Goal: Answer question/provide support: Share knowledge or assist other users

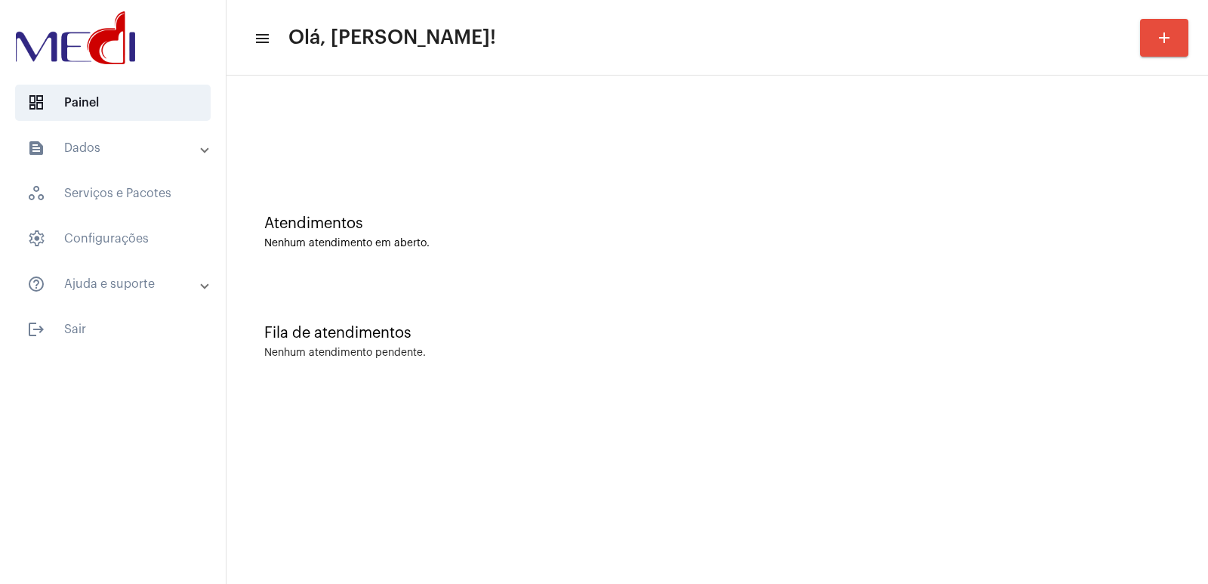
drag, startPoint x: 1126, startPoint y: 195, endPoint x: 951, endPoint y: 223, distance: 176.7
click at [1115, 203] on div "Atendimentos Nenhum atendimento em aberto." at bounding box center [717, 224] width 966 height 109
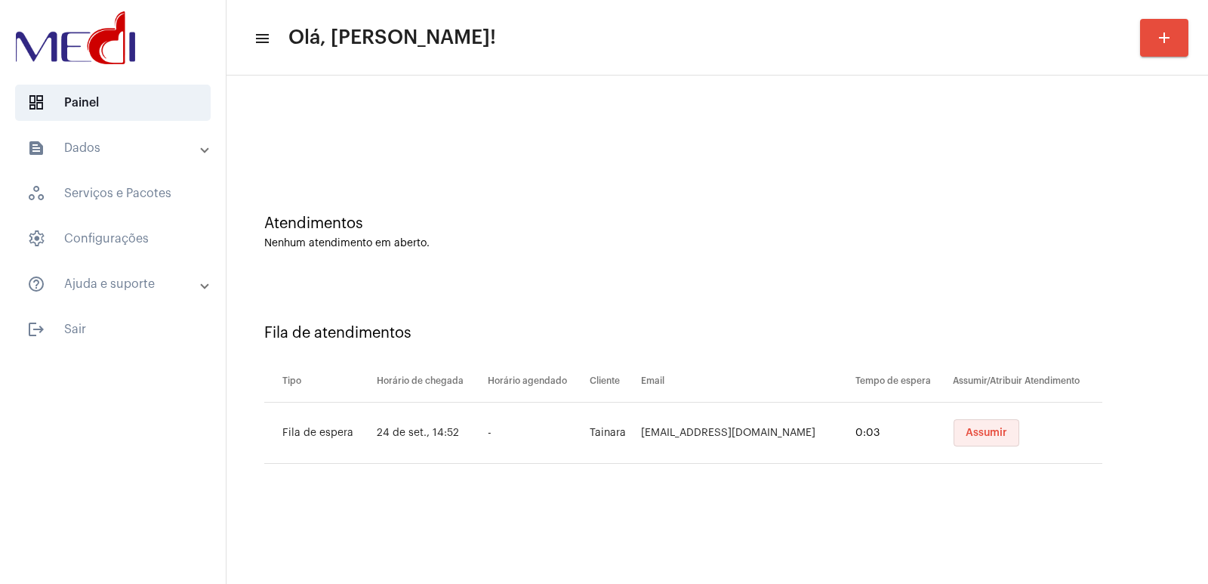
click at [966, 436] on span "Assumir" at bounding box center [987, 432] width 42 height 11
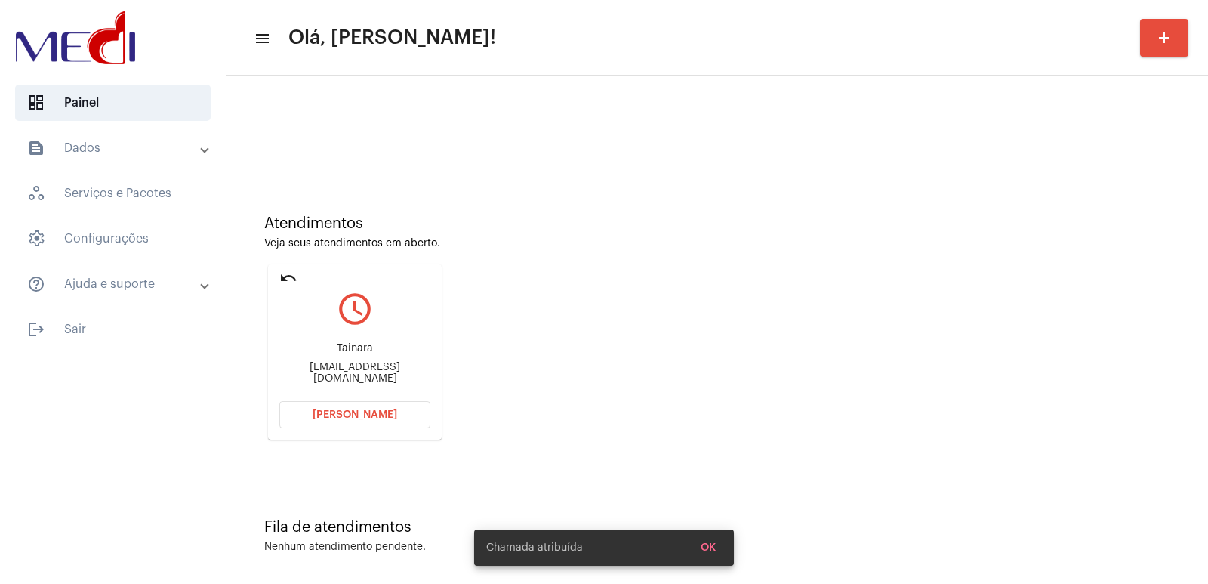
click at [329, 367] on div "[EMAIL_ADDRESS][DOMAIN_NAME]" at bounding box center [354, 373] width 151 height 23
copy mat-card-content "Tainarabcorreia@gmail.com Abrir Chamada"
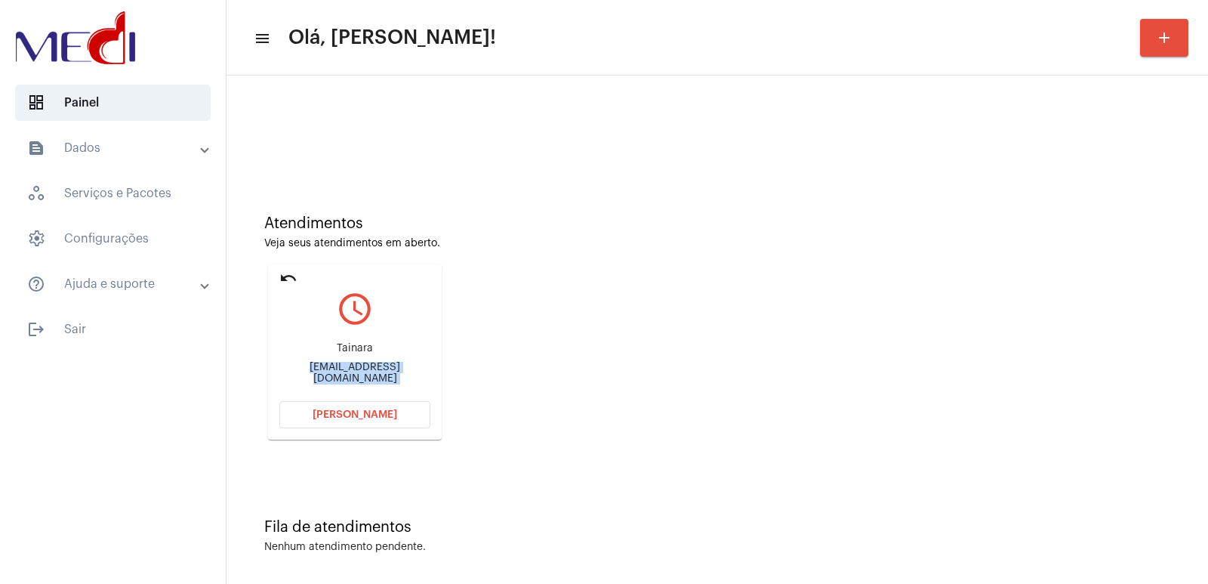
click at [387, 420] on button "Abrir Chamada" at bounding box center [354, 414] width 151 height 27
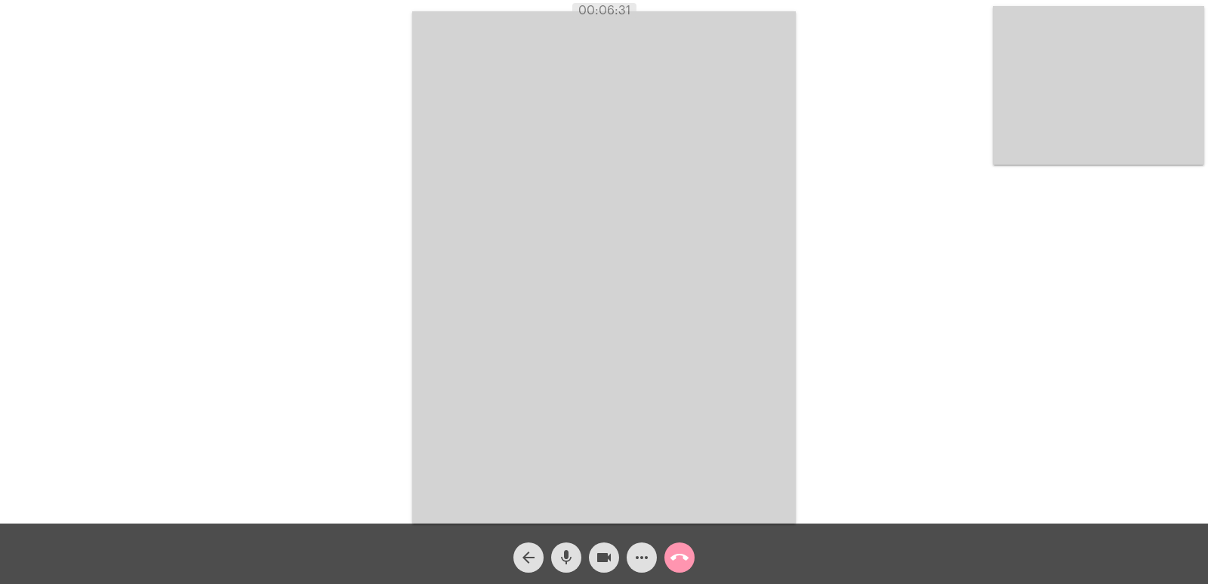
click at [683, 559] on mat-icon "call_end" at bounding box center [679, 557] width 18 height 18
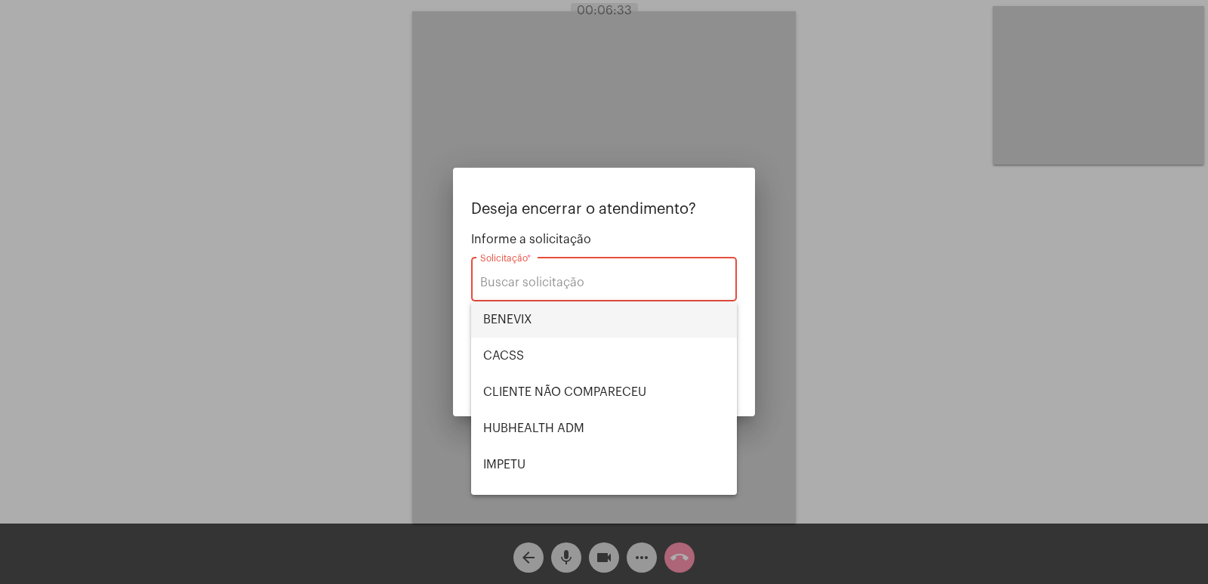
click at [524, 322] on span "BENEVIX" at bounding box center [604, 319] width 242 height 36
type input "BENEVIX"
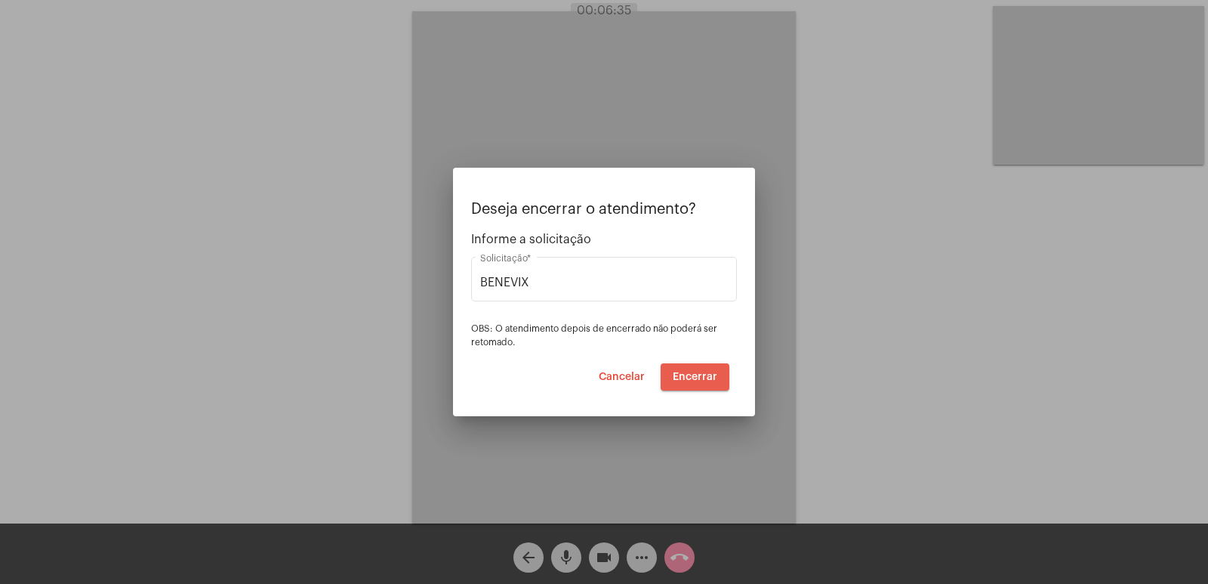
click at [692, 371] on span "Encerrar" at bounding box center [695, 376] width 45 height 11
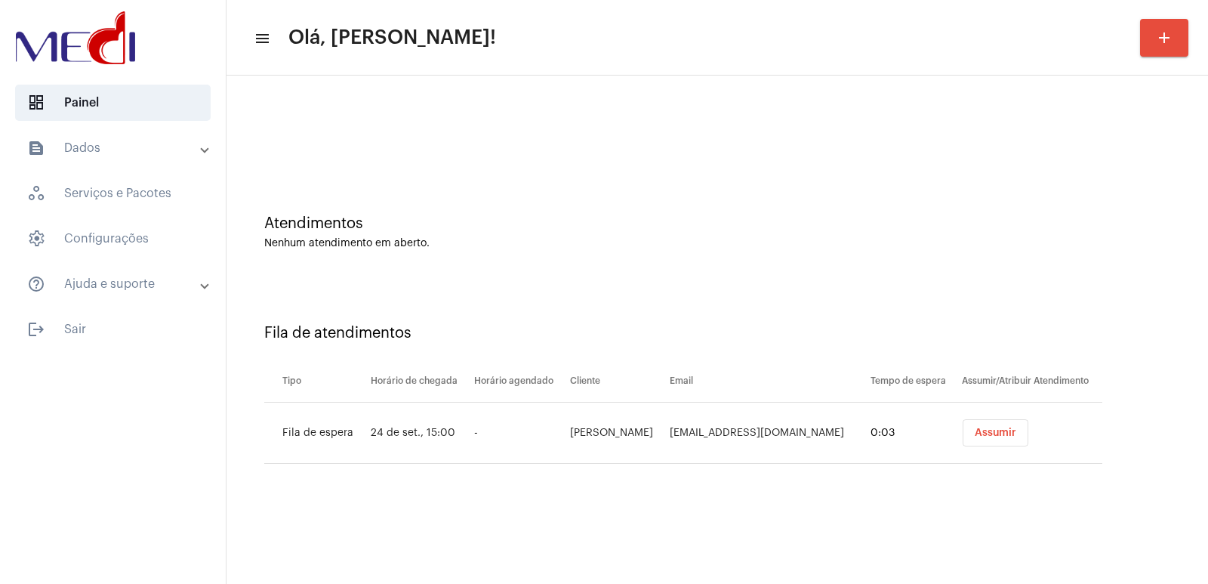
click at [988, 424] on button "Assumir" at bounding box center [996, 432] width 66 height 27
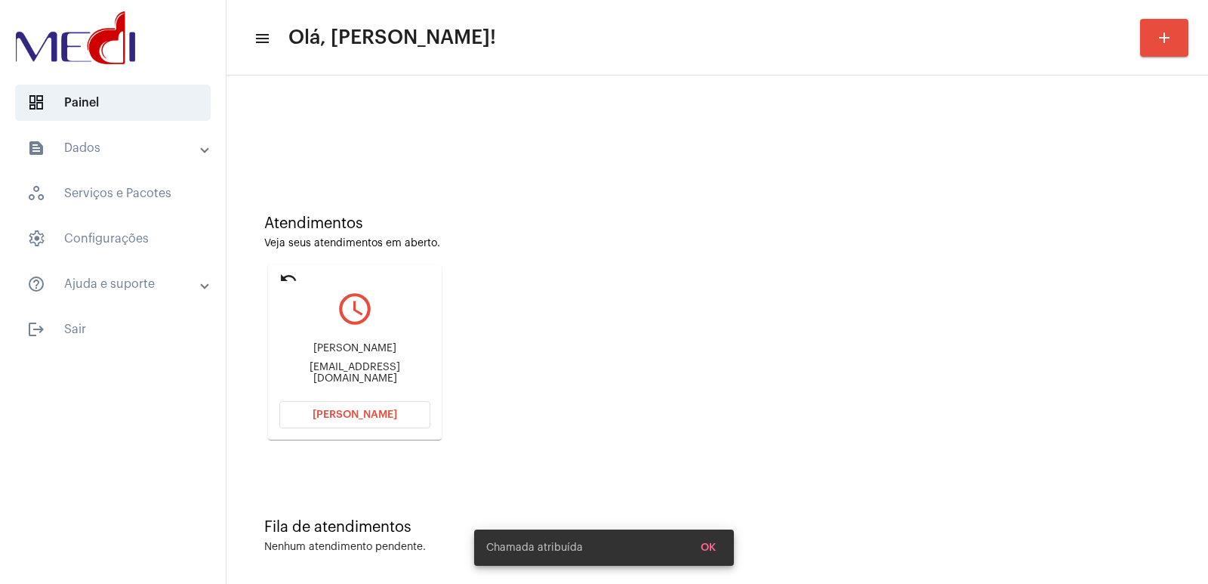
click at [333, 350] on div "cleunice rodrigues" at bounding box center [354, 348] width 151 height 11
copy div "cleunice rodrigues"
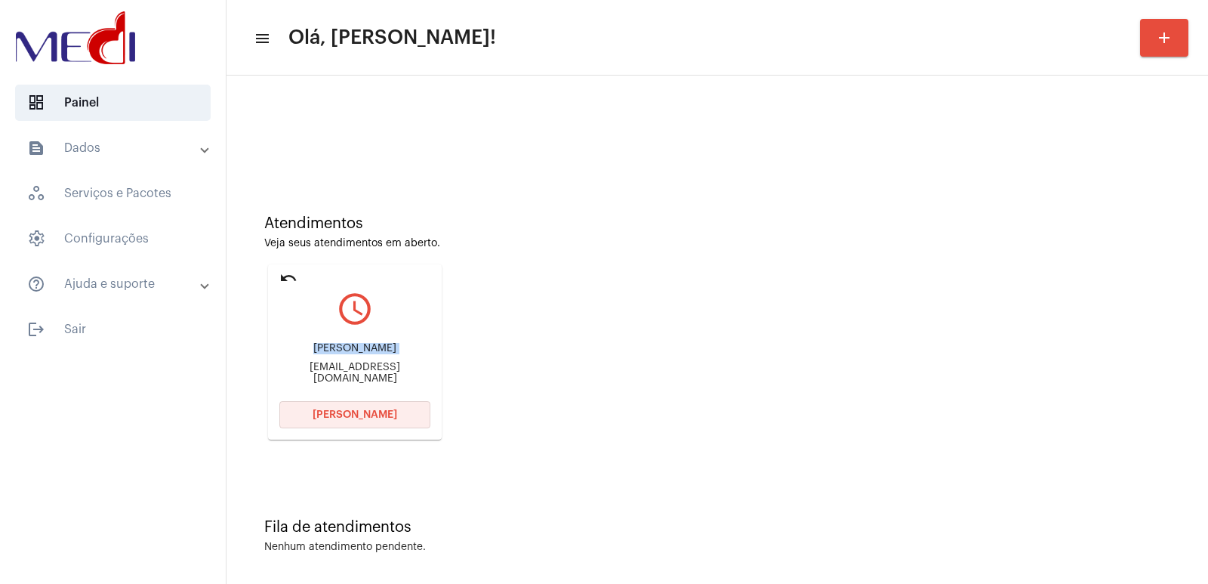
click at [409, 422] on button "[PERSON_NAME]" at bounding box center [354, 414] width 151 height 27
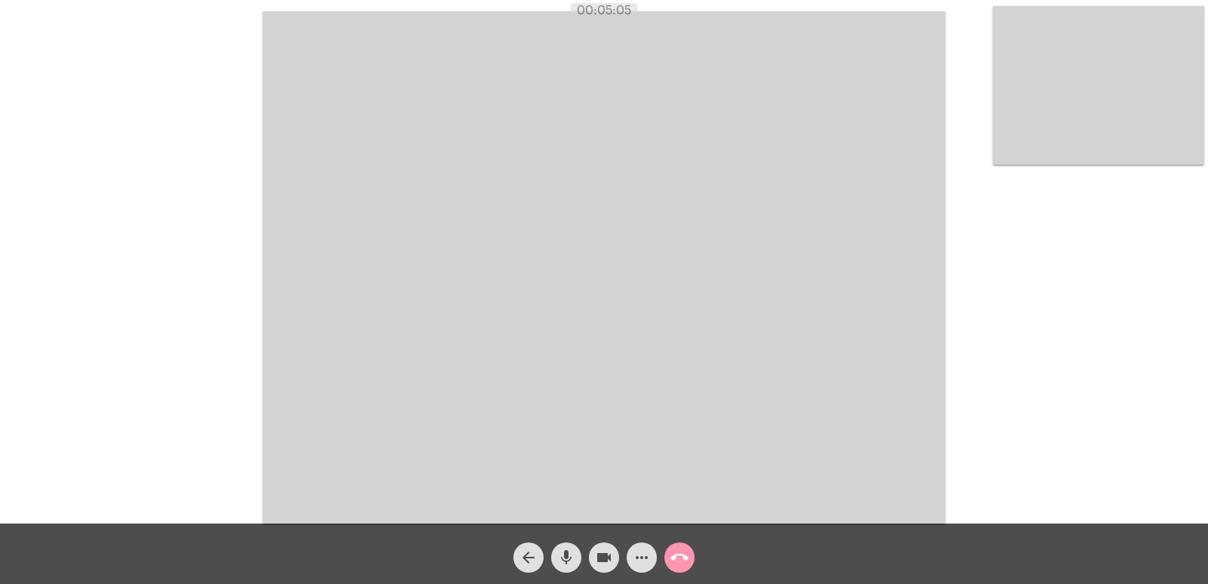
drag, startPoint x: 214, startPoint y: 40, endPoint x: 683, endPoint y: 298, distance: 535.2
click at [676, 297] on div "Acessando Câmera e Microfone..." at bounding box center [604, 265] width 1205 height 523
click at [681, 562] on mat-icon "call_end" at bounding box center [679, 557] width 18 height 18
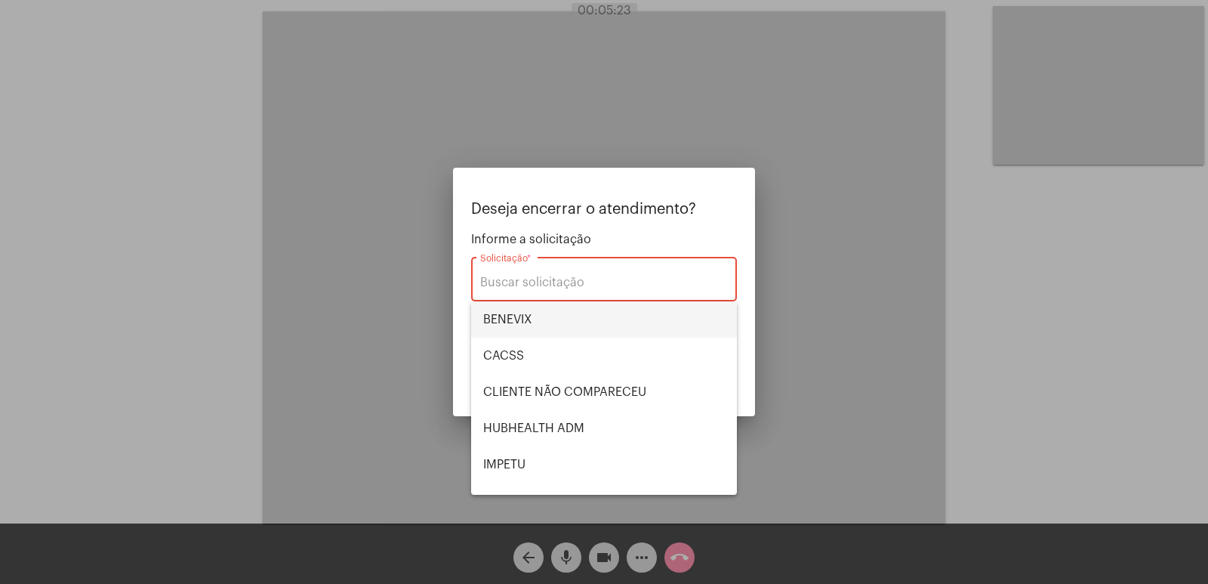
click at [525, 319] on span "BENEVIX" at bounding box center [604, 319] width 242 height 36
type input "BENEVIX"
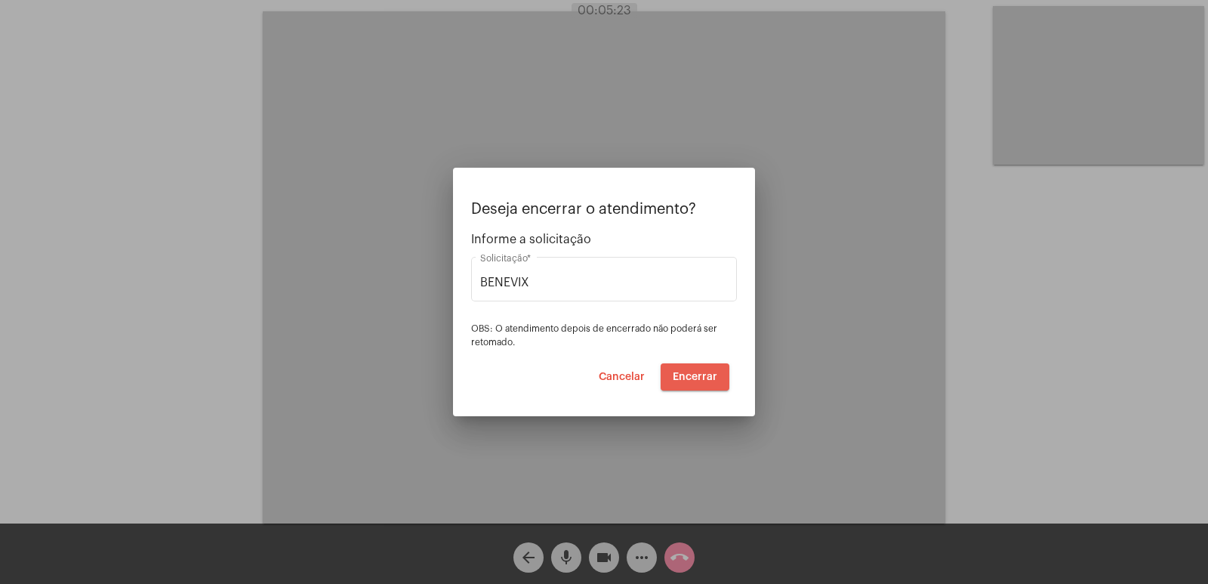
click at [677, 386] on button "Encerrar" at bounding box center [695, 376] width 69 height 27
click at [678, 385] on button "Encerrar" at bounding box center [695, 376] width 69 height 27
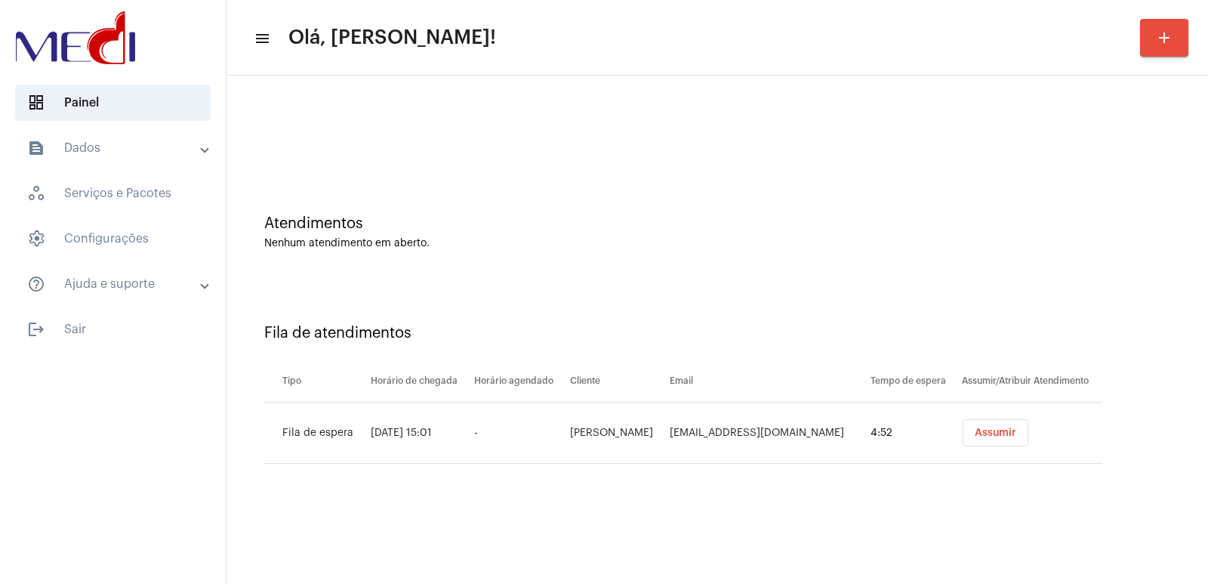
drag, startPoint x: 387, startPoint y: 571, endPoint x: 442, endPoint y: 541, distance: 63.5
click at [396, 569] on mat-sidenav-content "menu Olá, Vivian! add Atendimentos Nenhum atendimento em aberto. Fila de atendi…" at bounding box center [716, 292] width 981 height 584
drag, startPoint x: 1009, startPoint y: 431, endPoint x: 984, endPoint y: 436, distance: 25.5
click at [1002, 432] on span "Assumir" at bounding box center [996, 432] width 42 height 11
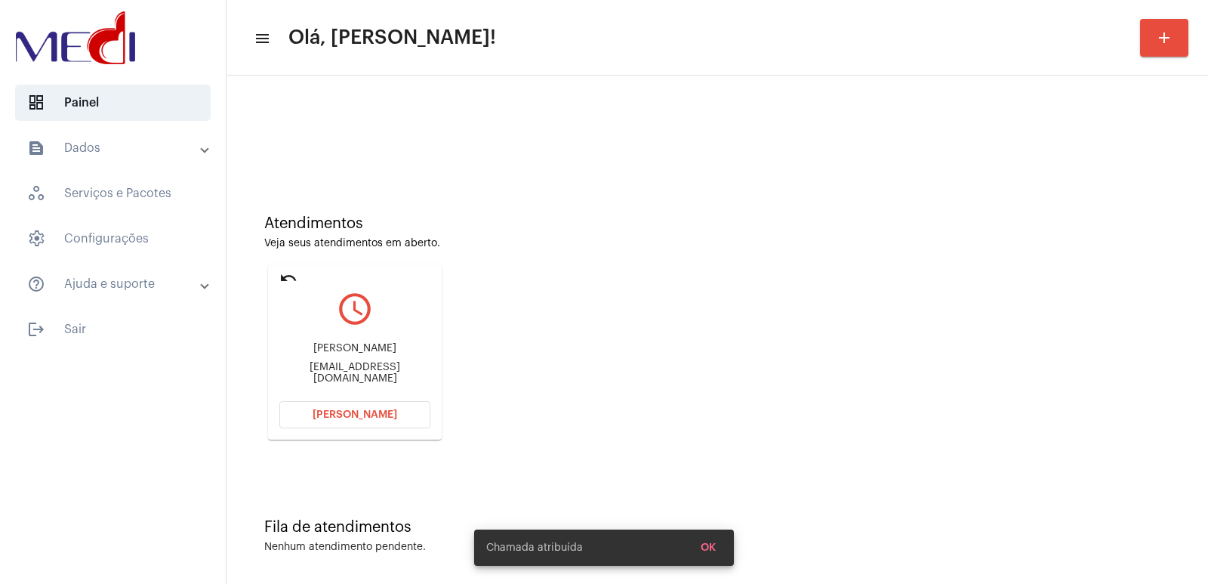
click at [330, 347] on div "Francisca dos Santos Silva dossantossilvafrancisca9@gmail.com" at bounding box center [354, 363] width 151 height 68
copy div "Francisca dos Santos Silva"
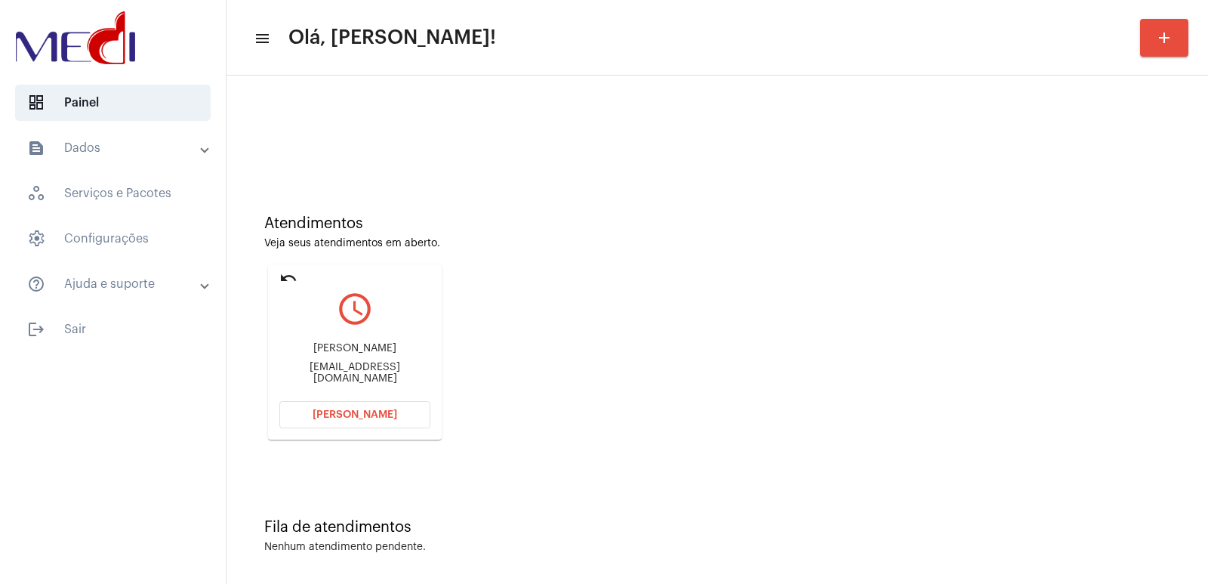
click at [322, 387] on div "Francisca dos Santos Silva dossantossilvafrancisca9@gmail.com" at bounding box center [354, 363] width 151 height 68
click at [325, 396] on div "Francisca dos Santos Silva dossantossilvafrancisca9@gmail.com" at bounding box center [354, 363] width 151 height 68
click at [326, 408] on button "[PERSON_NAME]" at bounding box center [354, 414] width 151 height 27
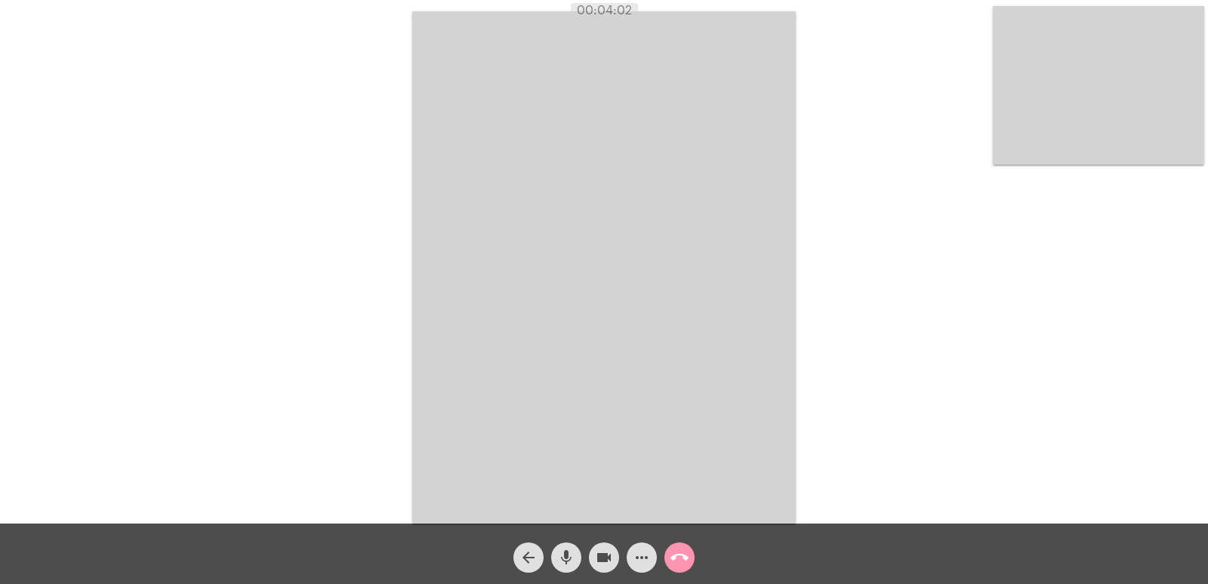
click at [679, 565] on mat-icon "call_end" at bounding box center [679, 557] width 18 height 18
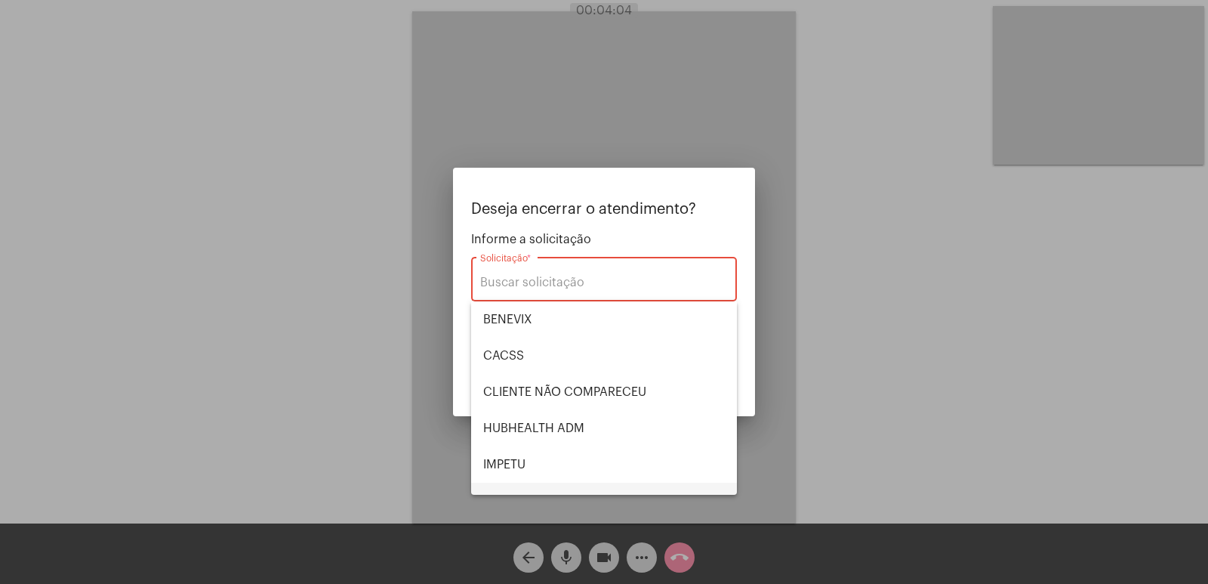
scroll to position [151, 0]
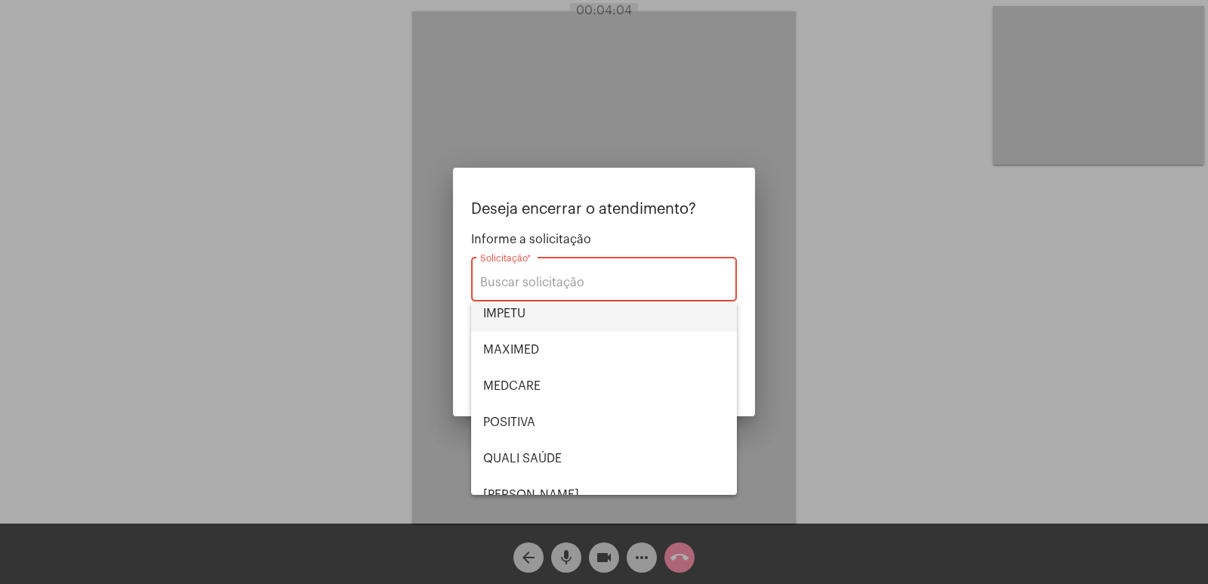
click at [523, 321] on span "IMPETU" at bounding box center [604, 313] width 242 height 36
type input "IMPETU"
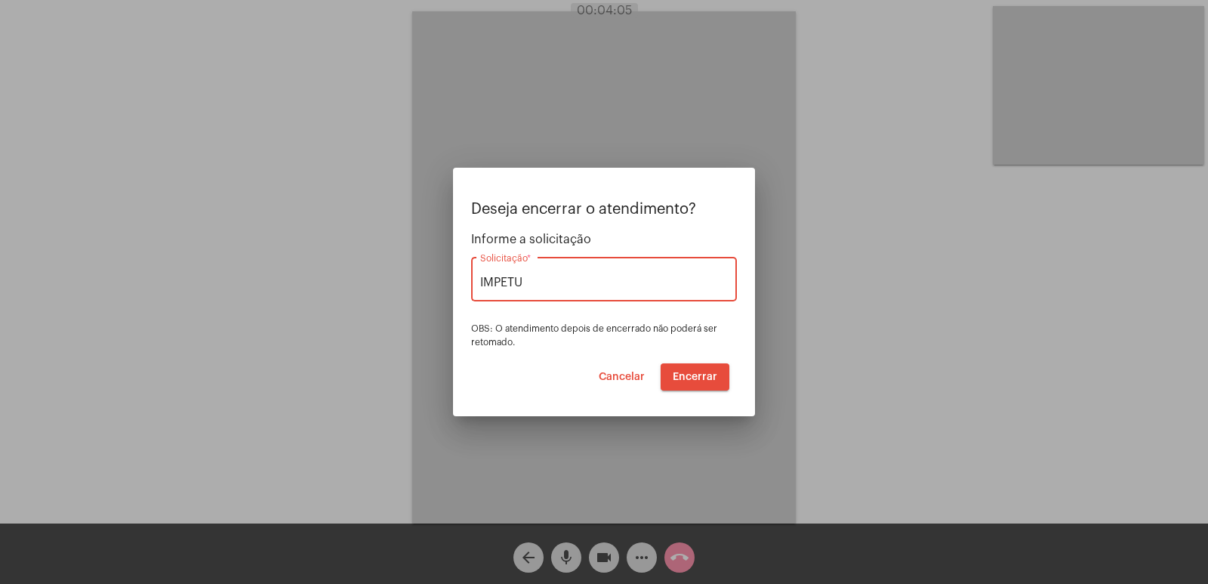
click at [680, 372] on span "Encerrar" at bounding box center [695, 376] width 45 height 11
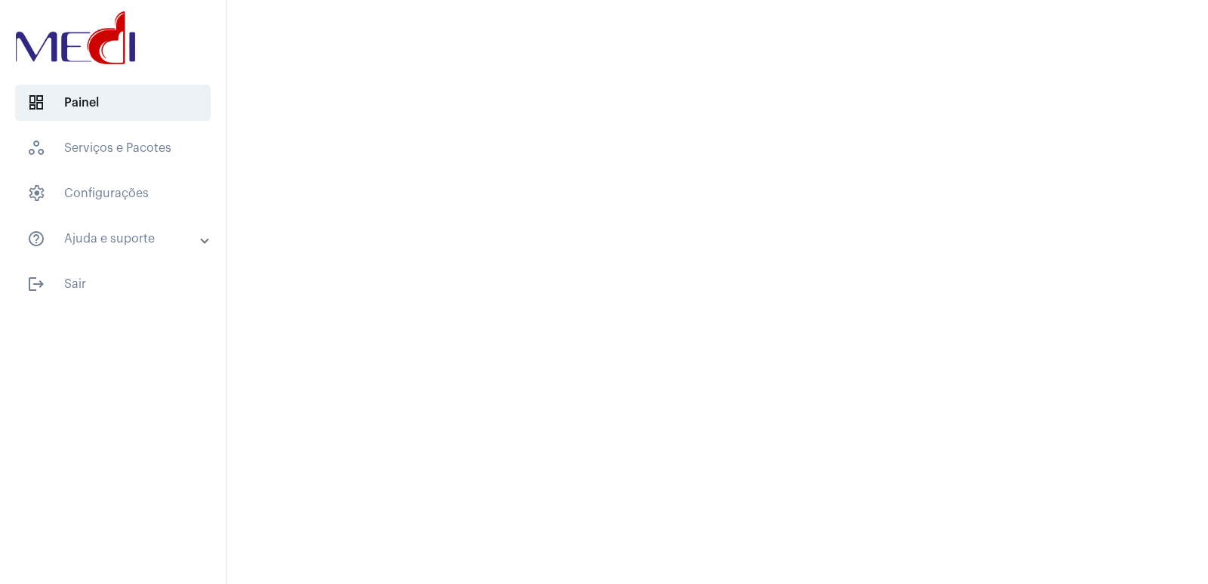
click at [554, 198] on mat-sidenav-content at bounding box center [716, 292] width 981 height 584
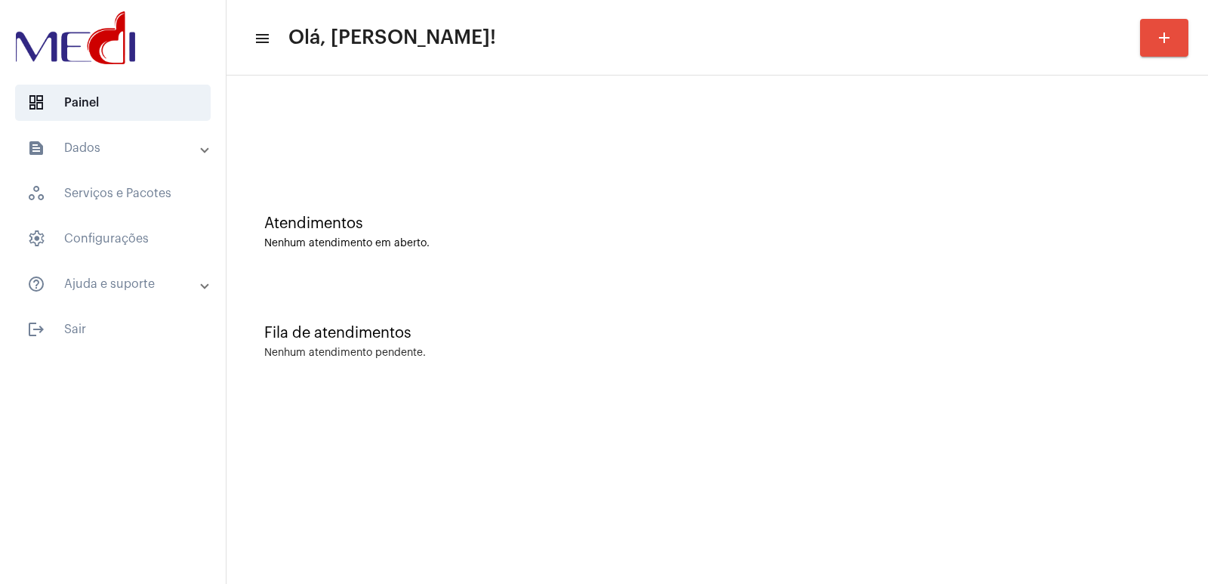
drag, startPoint x: 991, startPoint y: 230, endPoint x: 810, endPoint y: 224, distance: 180.5
click at [985, 230] on div "Atendimentos" at bounding box center [717, 223] width 906 height 17
click at [803, 430] on mat-sidenav-content "menu Olá, [PERSON_NAME]! add Atendimentos Nenhum atendimento em aberto. Fila de…" at bounding box center [716, 292] width 981 height 584
drag, startPoint x: 1002, startPoint y: 198, endPoint x: 907, endPoint y: 198, distance: 95.1
click at [972, 198] on div "Atendimentos Nenhum atendimento em aberto." at bounding box center [717, 224] width 966 height 109
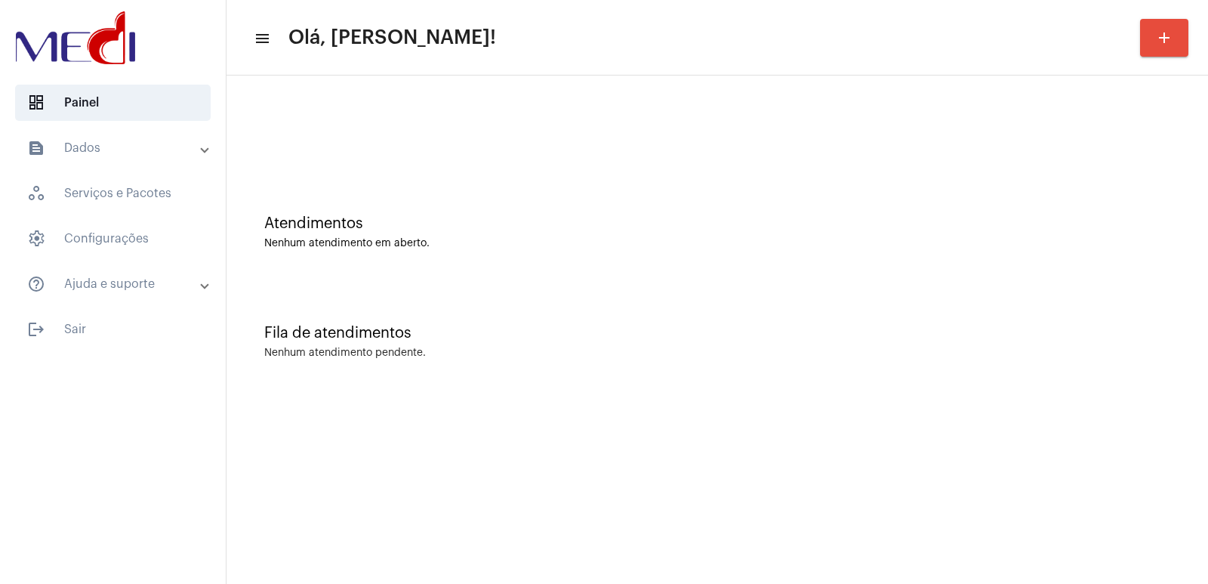
drag, startPoint x: 980, startPoint y: 442, endPoint x: 969, endPoint y: 431, distance: 16.0
click at [980, 442] on mat-sidenav-content "menu Olá, Vivian! add Atendimentos Nenhum atendimento em aberto. Fila de atendi…" at bounding box center [716, 292] width 981 height 584
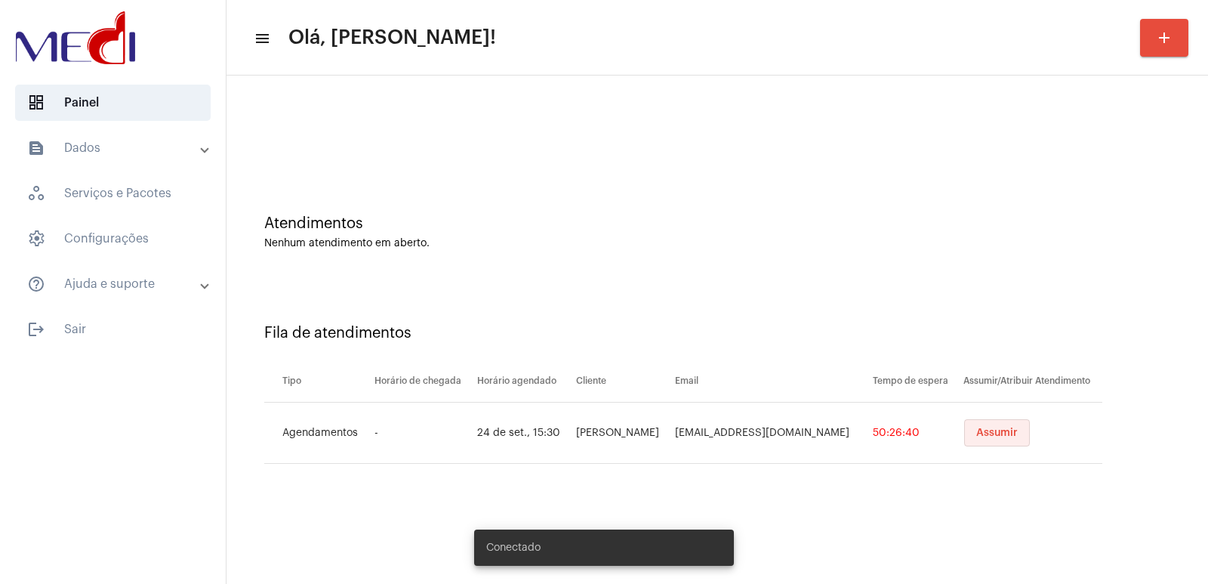
click at [976, 424] on button "Assumir" at bounding box center [997, 432] width 66 height 27
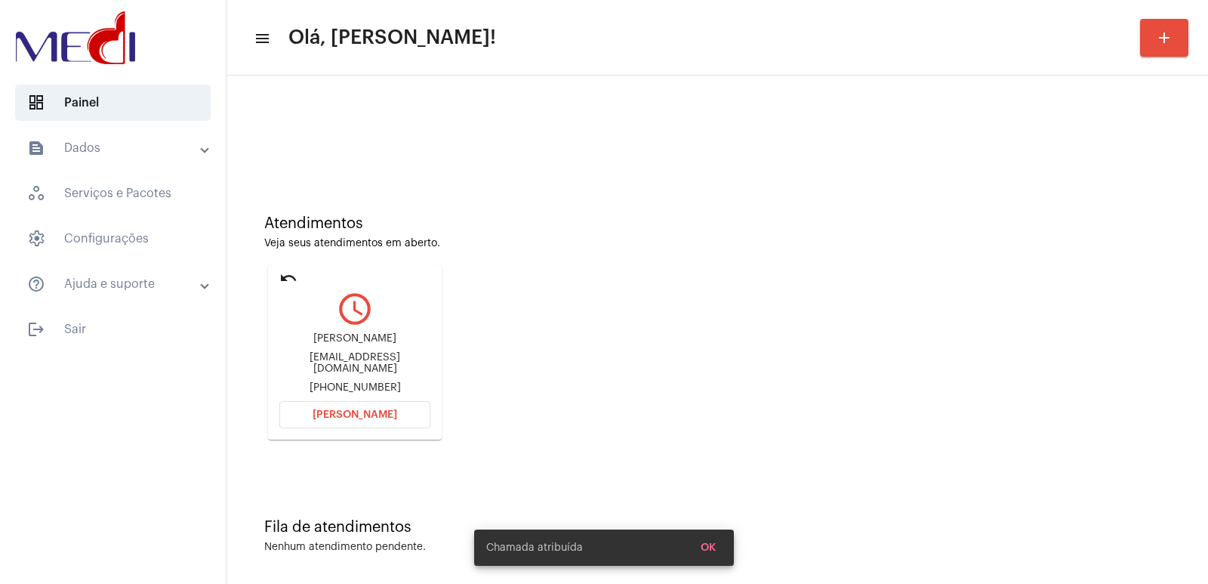
drag, startPoint x: 881, startPoint y: 310, endPoint x: 855, endPoint y: 312, distance: 25.7
click at [881, 311] on div "Atendimentos Veja seus atendimentos em aberto. undo query_builder Ronaldo [EMAI…" at bounding box center [717, 322] width 966 height 304
click at [341, 344] on div "[PERSON_NAME]" at bounding box center [354, 338] width 151 height 11
click at [341, 344] on div "Ronaldo" at bounding box center [354, 338] width 151 height 11
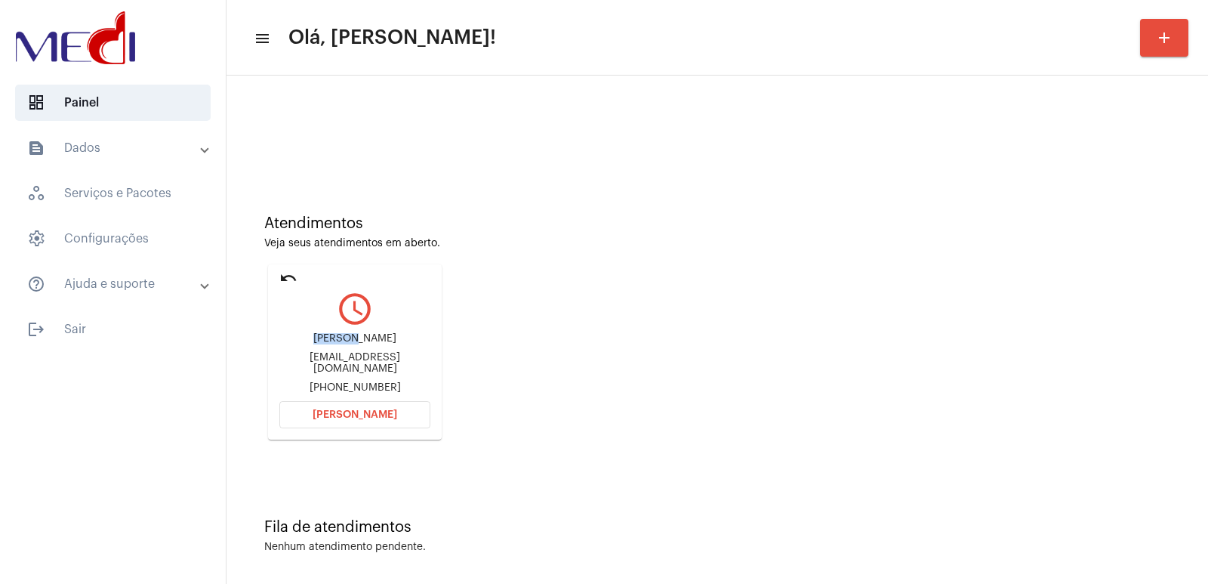
click at [359, 330] on div "Ronaldo ronaldokenedy187@gmail.com +5519992858719" at bounding box center [354, 363] width 151 height 68
click at [353, 337] on div "Ronaldo ronaldokenedy187@gmail.com +5519992858719" at bounding box center [354, 363] width 151 height 68
copy div "Ronaldo"
click at [368, 423] on button "Abrir Chamada" at bounding box center [354, 414] width 151 height 27
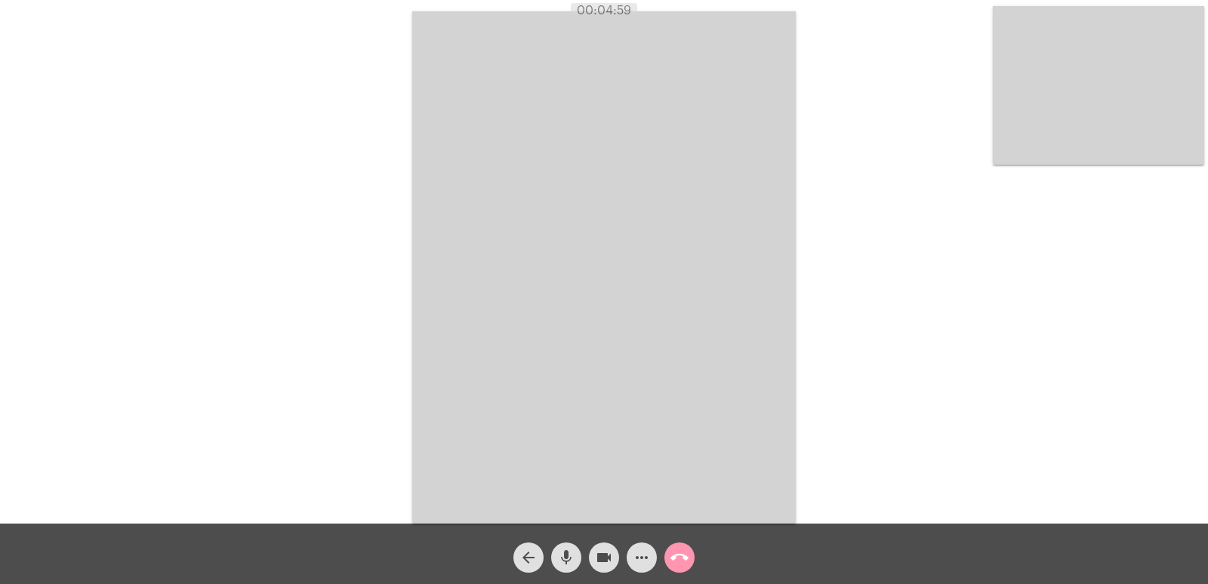
click at [682, 559] on mat-icon "call_end" at bounding box center [679, 557] width 18 height 18
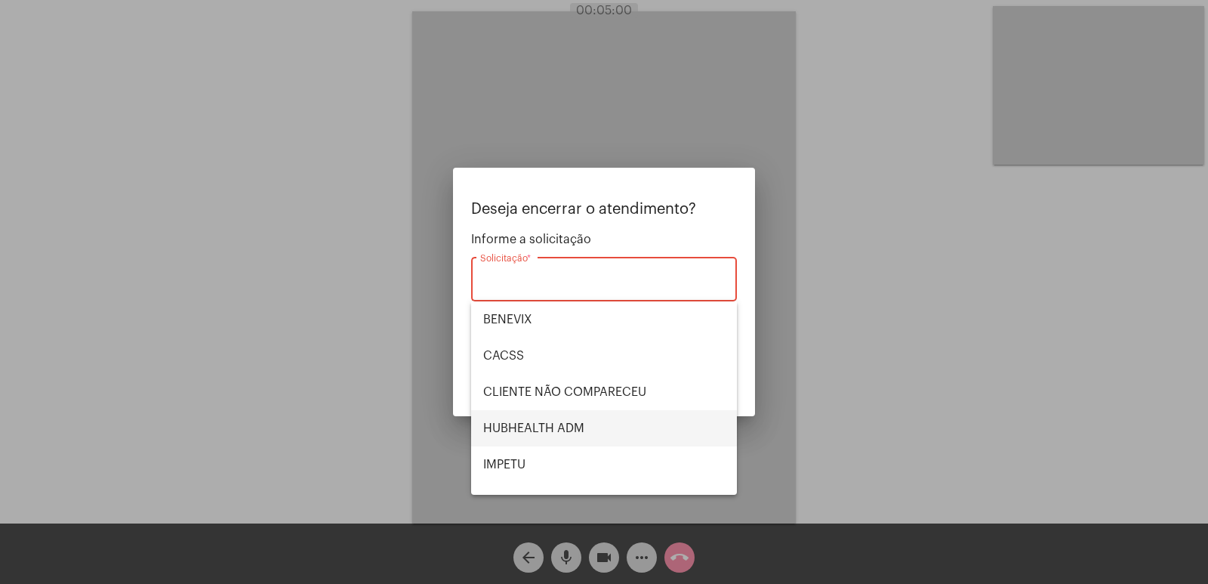
scroll to position [314, 0]
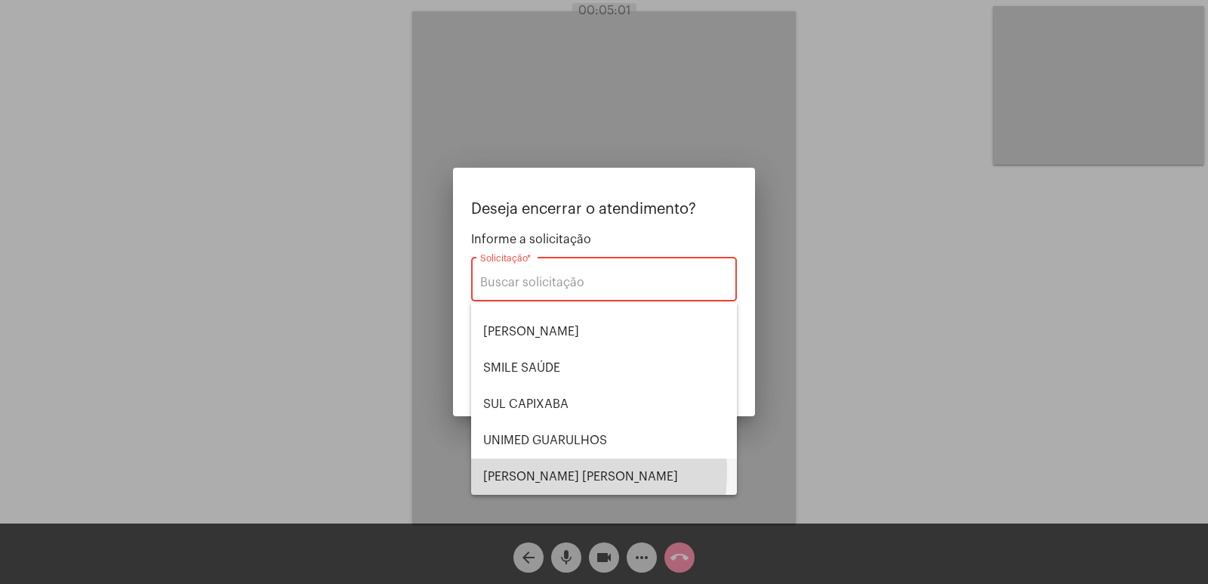
drag, startPoint x: 528, startPoint y: 471, endPoint x: 599, endPoint y: 439, distance: 78.7
click at [529, 472] on span "VERA CRUZ" at bounding box center [604, 476] width 242 height 36
type input "VERA CRUZ"
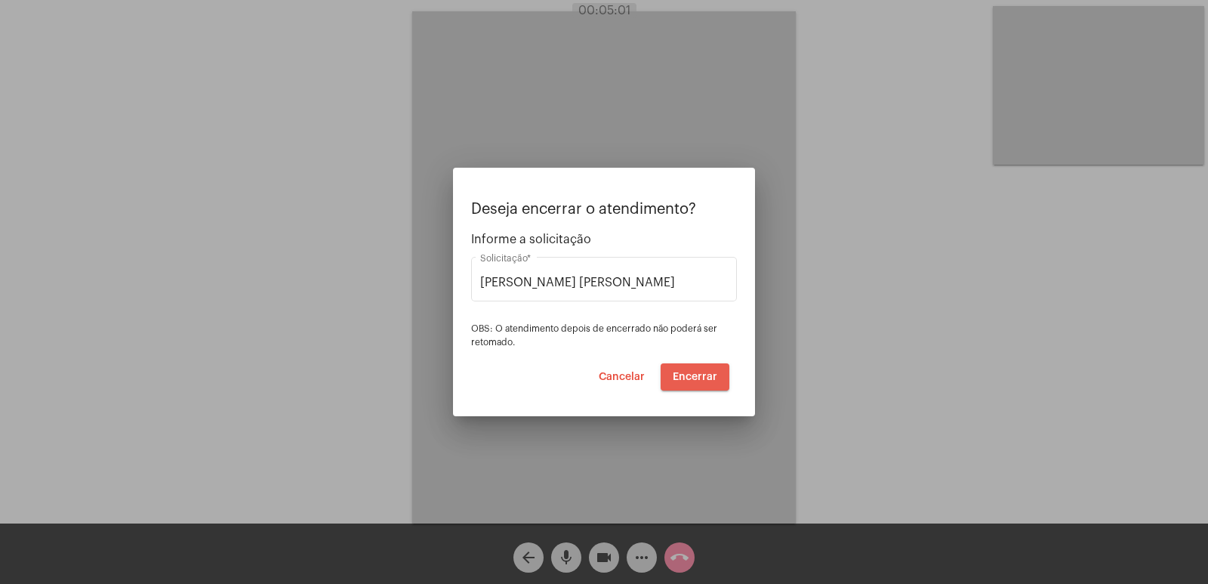
click at [699, 369] on button "Encerrar" at bounding box center [695, 376] width 69 height 27
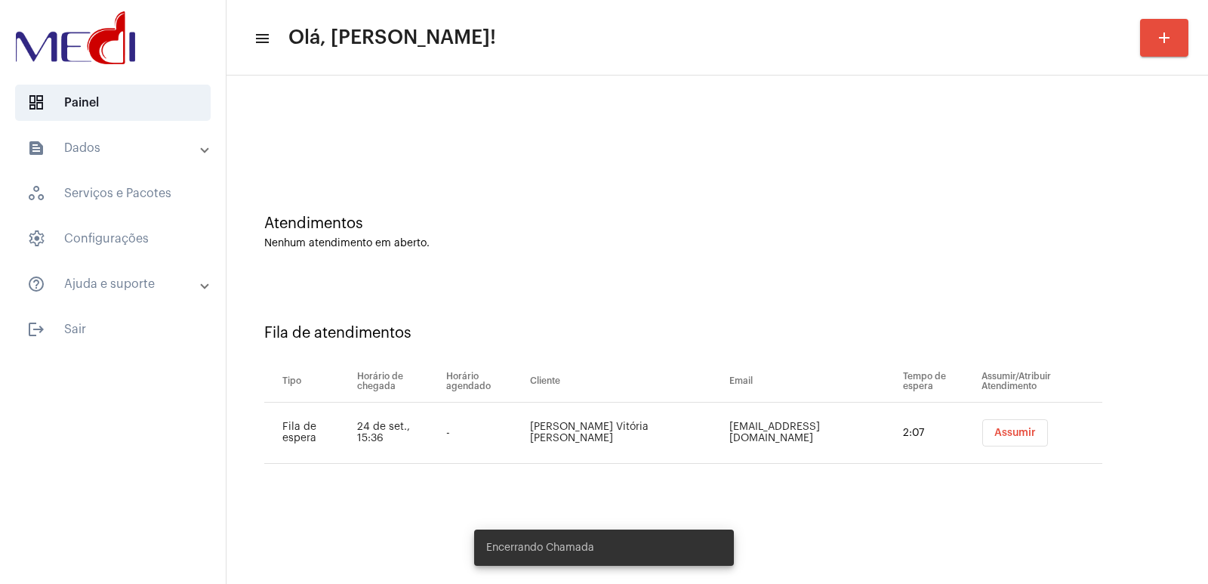
click at [1007, 437] on span "Assumir" at bounding box center [1015, 432] width 42 height 11
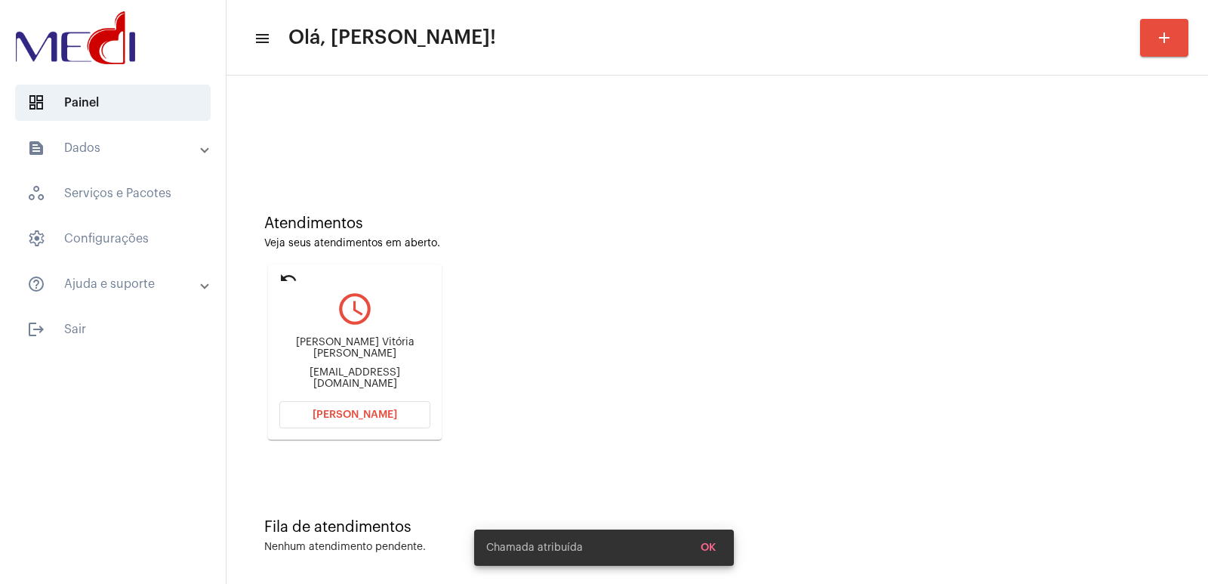
click at [352, 353] on div "Maria Vitória Martins Santos" at bounding box center [354, 348] width 151 height 23
copy div "Maria Vitória Martins Santos"
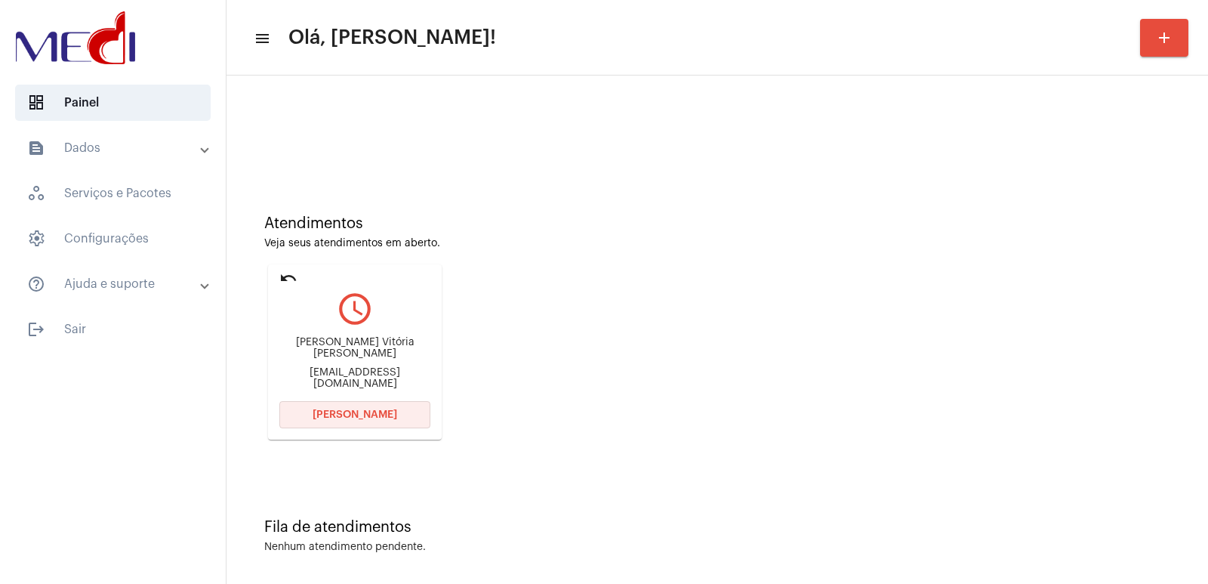
click at [382, 413] on span "Abrir Chamada" at bounding box center [355, 414] width 85 height 11
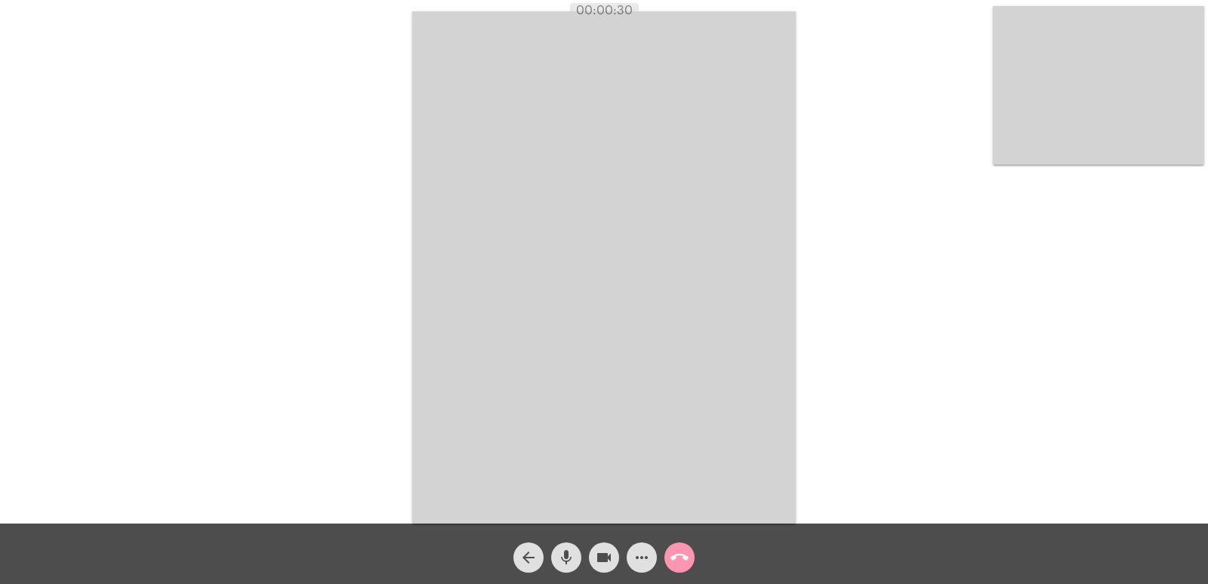
click at [686, 556] on mat-icon "call_end" at bounding box center [679, 557] width 18 height 18
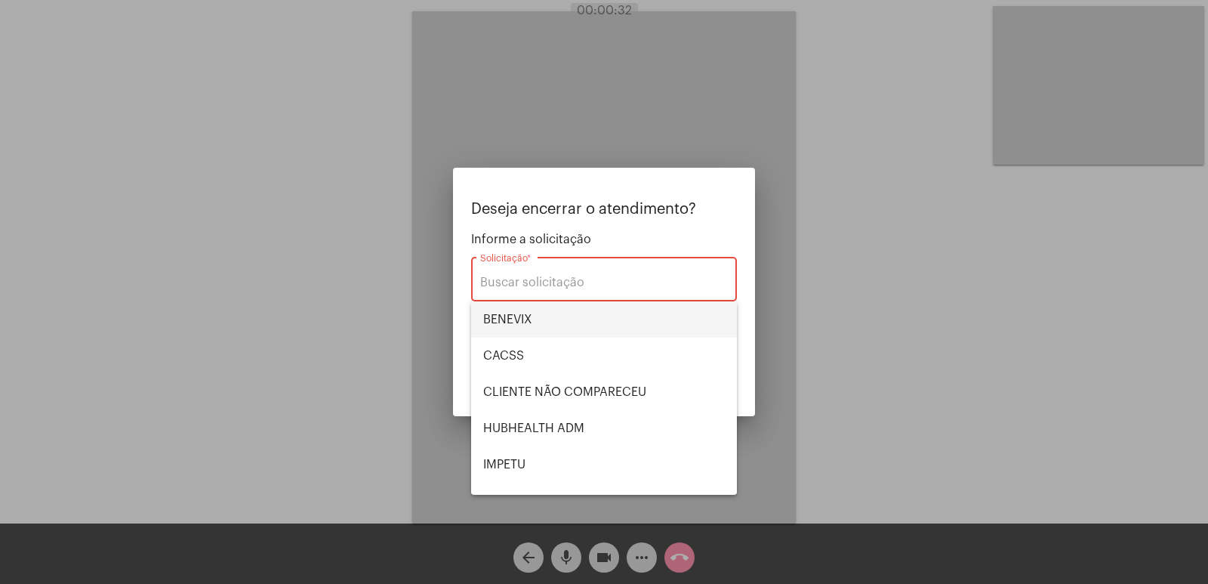
click at [533, 313] on span "BENEVIX" at bounding box center [604, 319] width 242 height 36
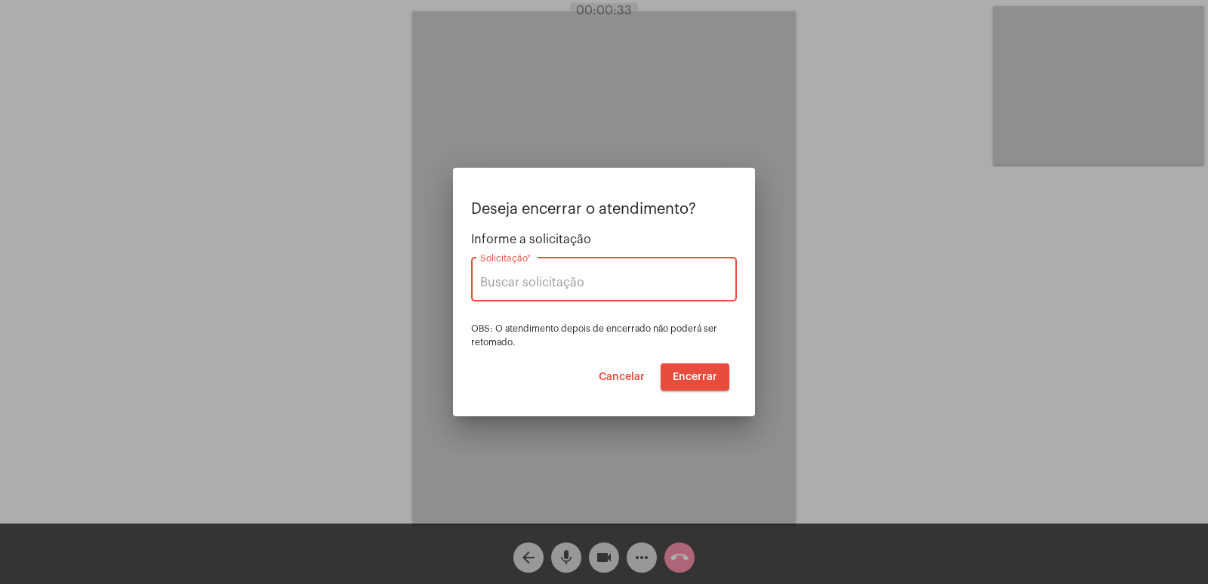
type input "BENEVIX"
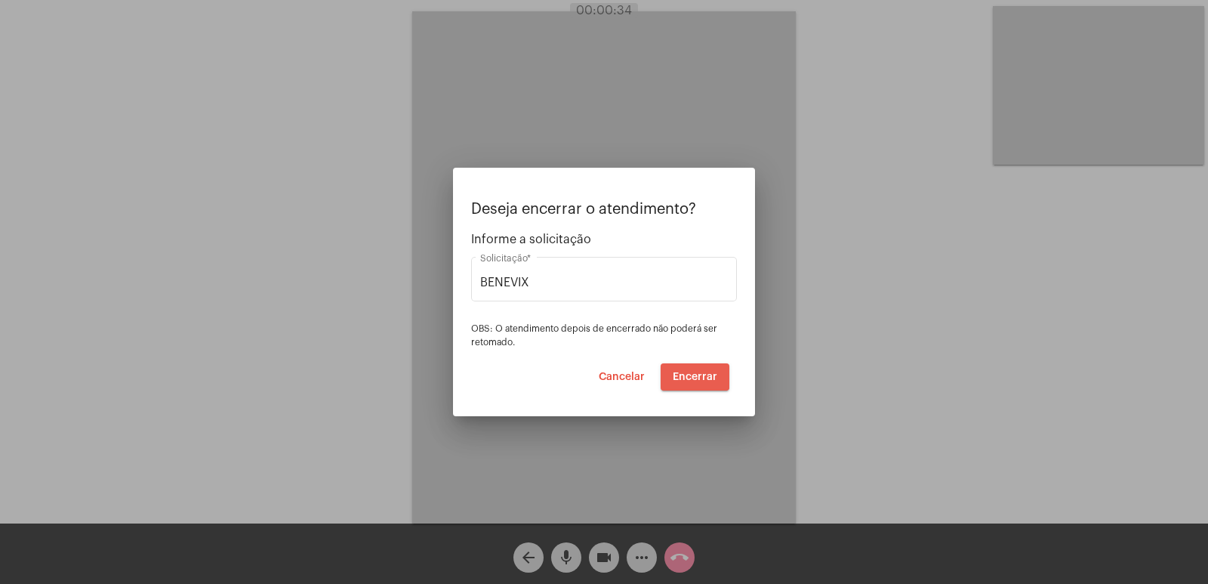
click at [692, 376] on span "Encerrar" at bounding box center [695, 376] width 45 height 11
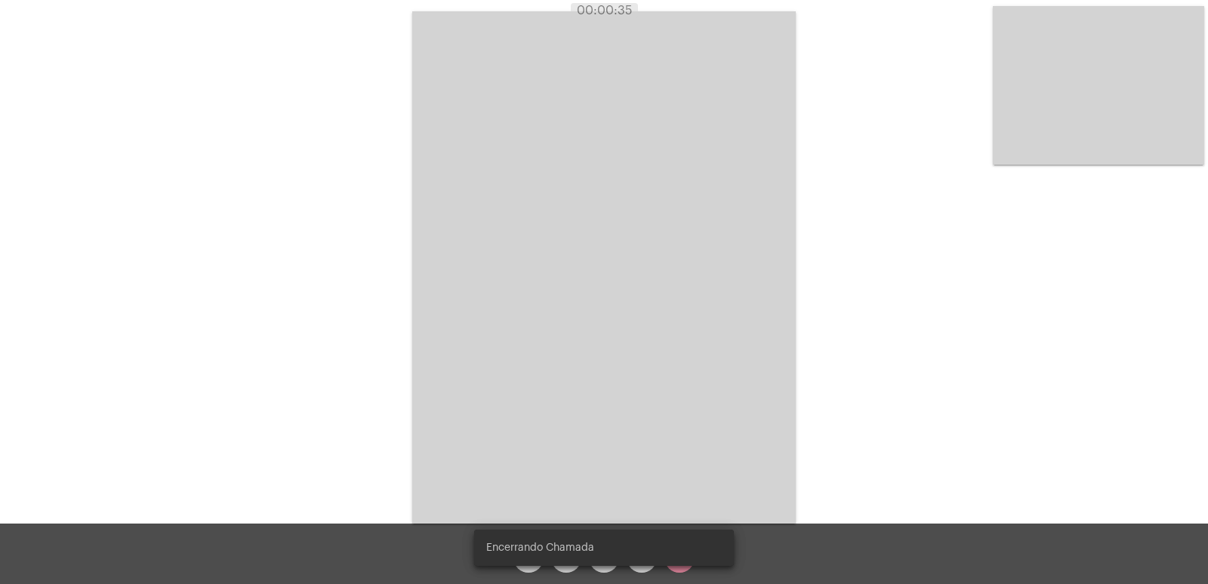
click at [692, 377] on video at bounding box center [604, 267] width 384 height 512
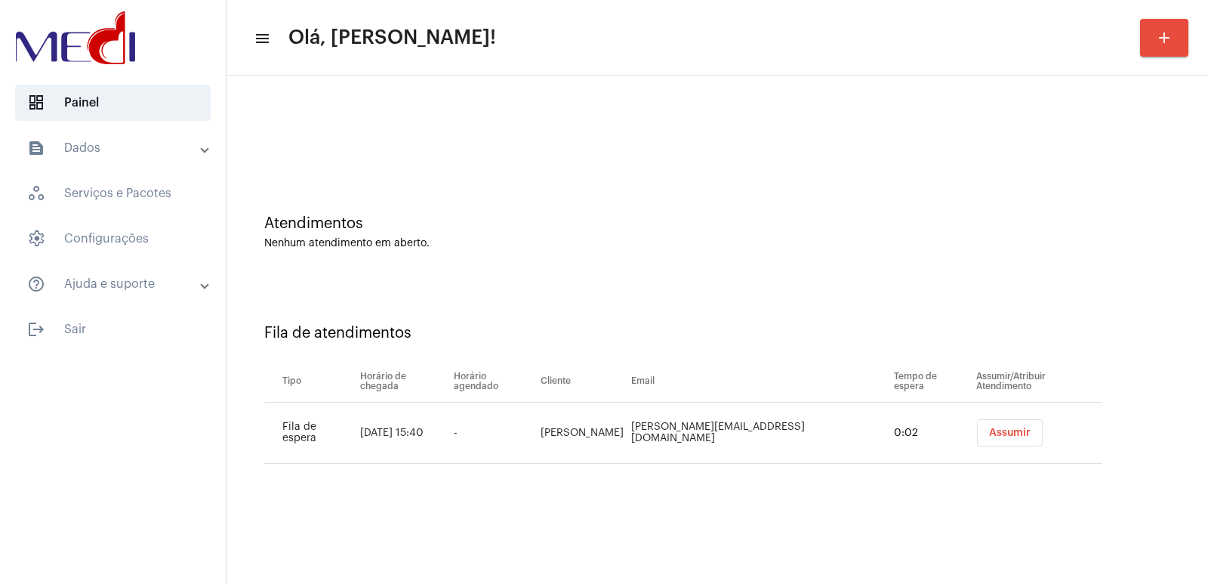
click at [989, 436] on span "Assumir" at bounding box center [1010, 432] width 42 height 11
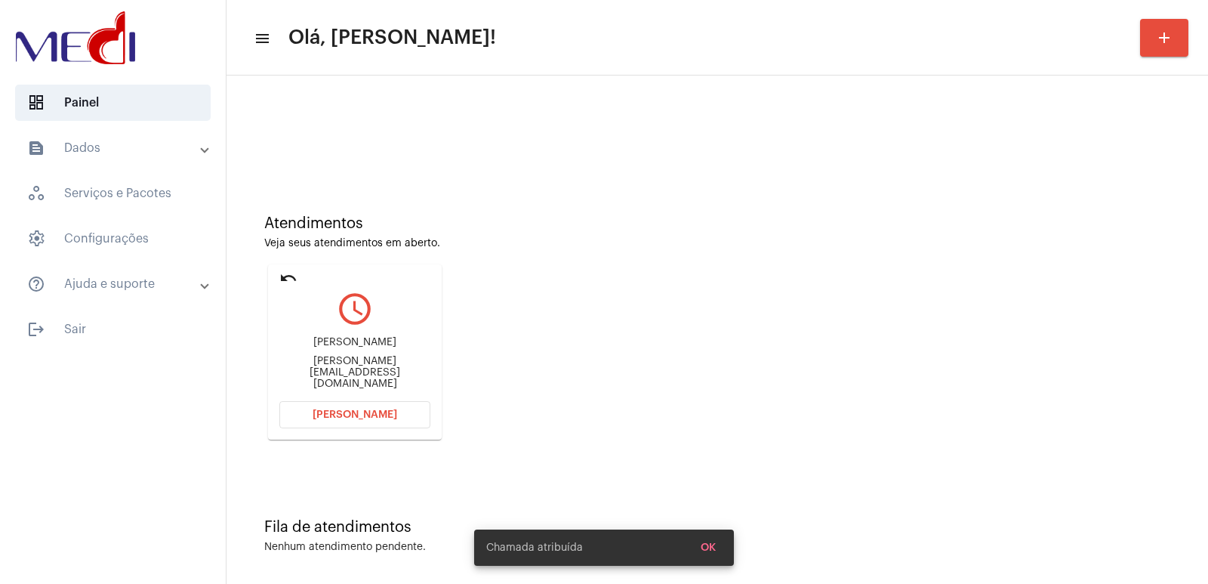
click at [984, 350] on div "Atendimentos Veja seus atendimentos em aberto. undo query_builder Luis Henrique…" at bounding box center [717, 322] width 966 height 304
click at [319, 348] on div "Luis Henrique Bodanese" at bounding box center [354, 342] width 151 height 11
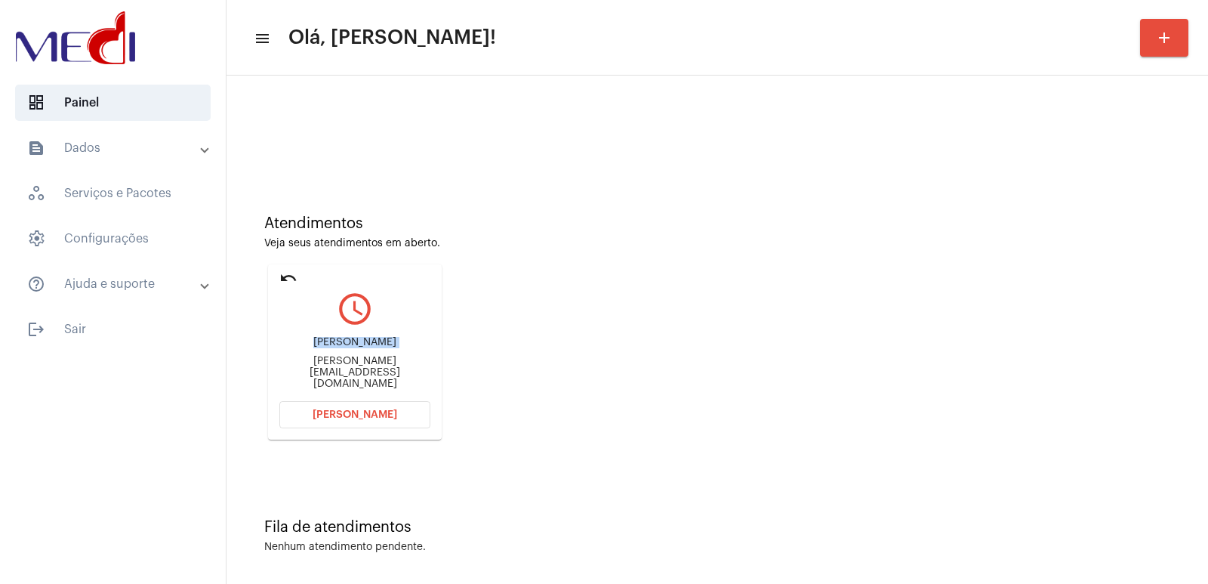
copy div "Luis Henrique Bodanese"
click at [353, 399] on mat-card "undo query_builder Luis Henrique Bodanese luis.bodanese@gmail.com Abrir Chamada" at bounding box center [355, 351] width 174 height 175
click at [356, 412] on span "[PERSON_NAME]" at bounding box center [355, 414] width 85 height 11
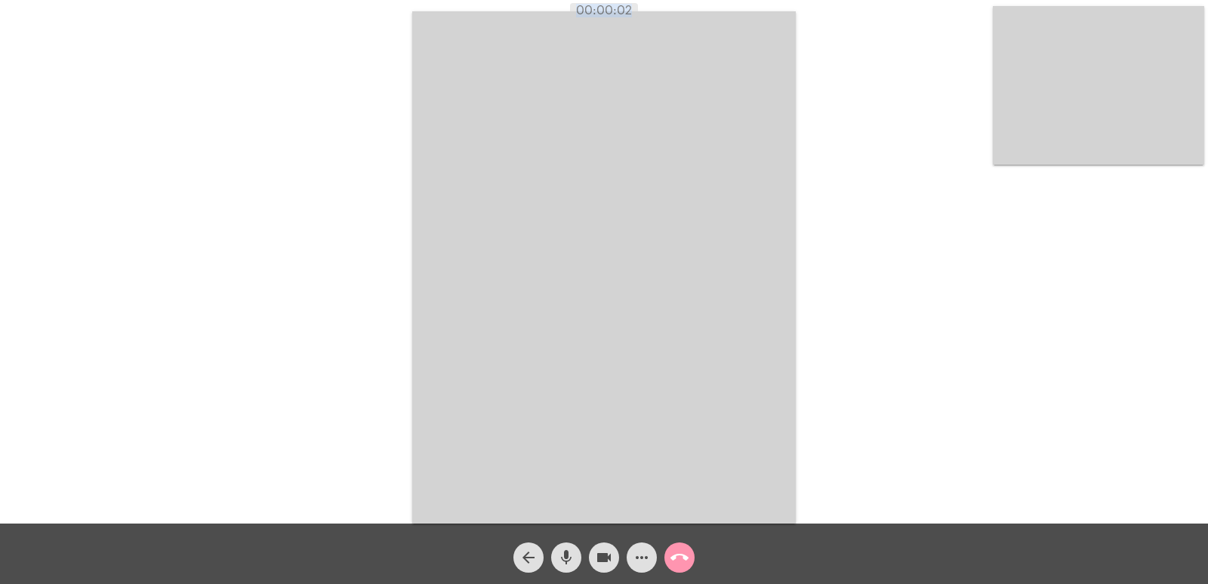
drag, startPoint x: 574, startPoint y: 5, endPoint x: 819, endPoint y: 63, distance: 252.2
click at [711, 24] on app-call "00:00:02 Acessando Câmera e Microfone... arrow_back mic videocam more_horiz cal…" at bounding box center [604, 292] width 1208 height 584
click at [846, 78] on div "Acessando Câmera e Microfone..." at bounding box center [604, 265] width 1205 height 523
click at [680, 548] on mat-icon "call_end" at bounding box center [679, 557] width 18 height 18
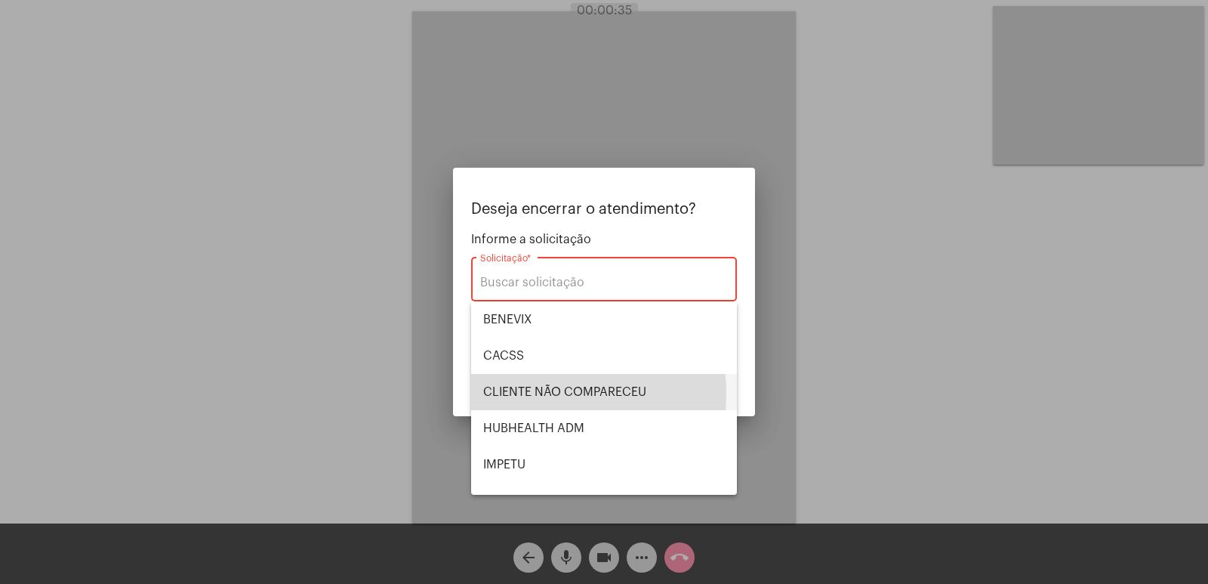
click at [523, 393] on span "CLIENTE NÃO COMPARECEU" at bounding box center [604, 392] width 242 height 36
type input "CLIENTE NÃO COMPARECEU"
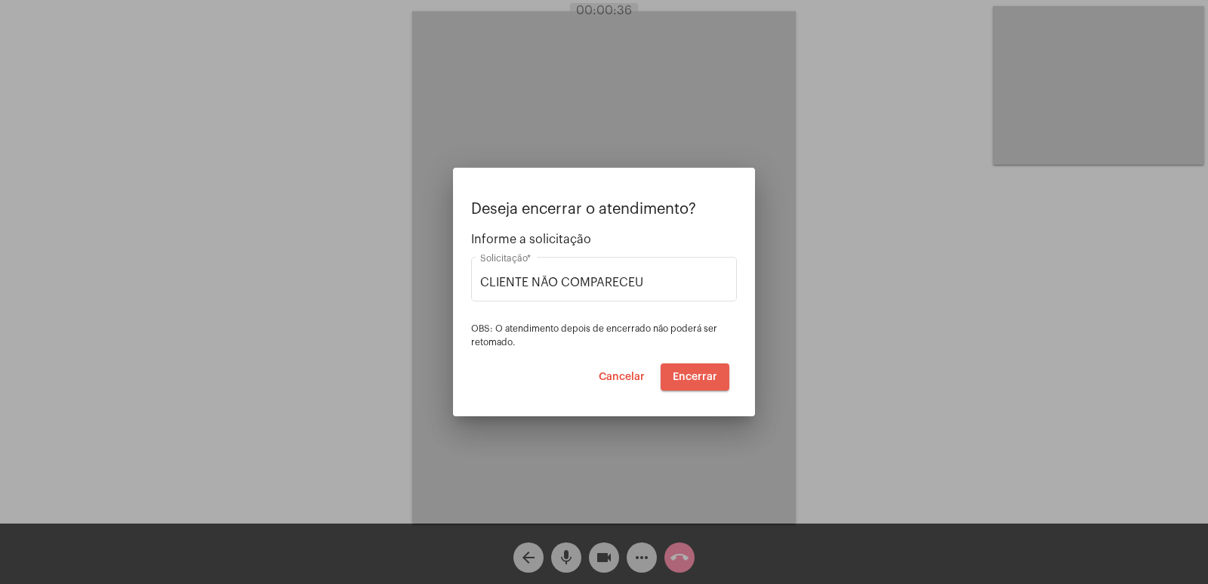
click at [698, 378] on span "Encerrar" at bounding box center [695, 376] width 45 height 11
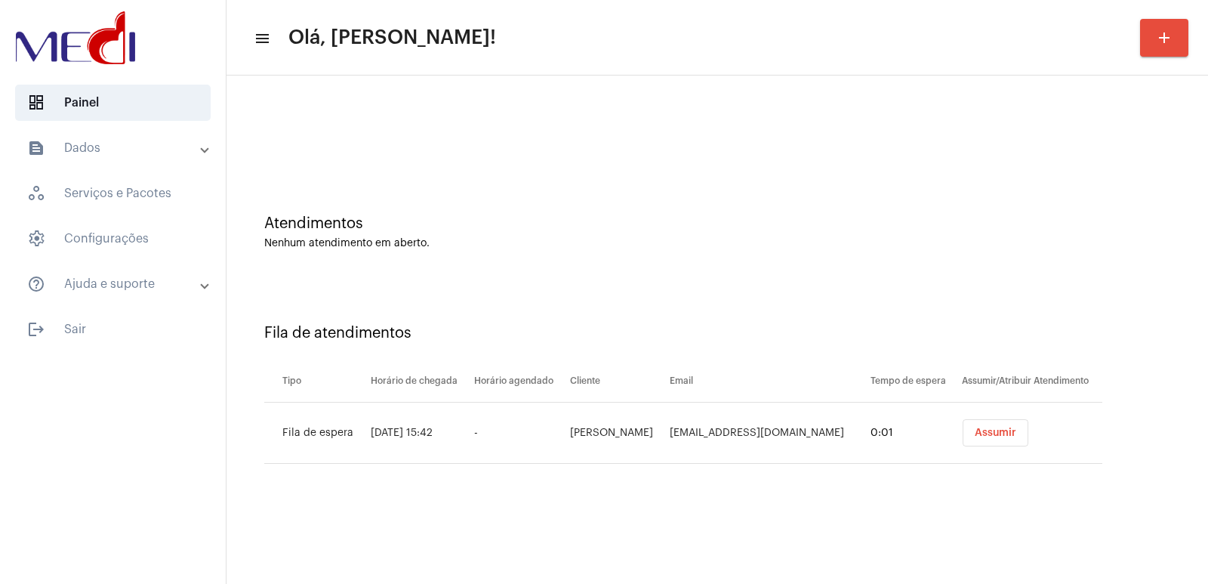
click at [975, 436] on span "Assumir" at bounding box center [996, 432] width 42 height 11
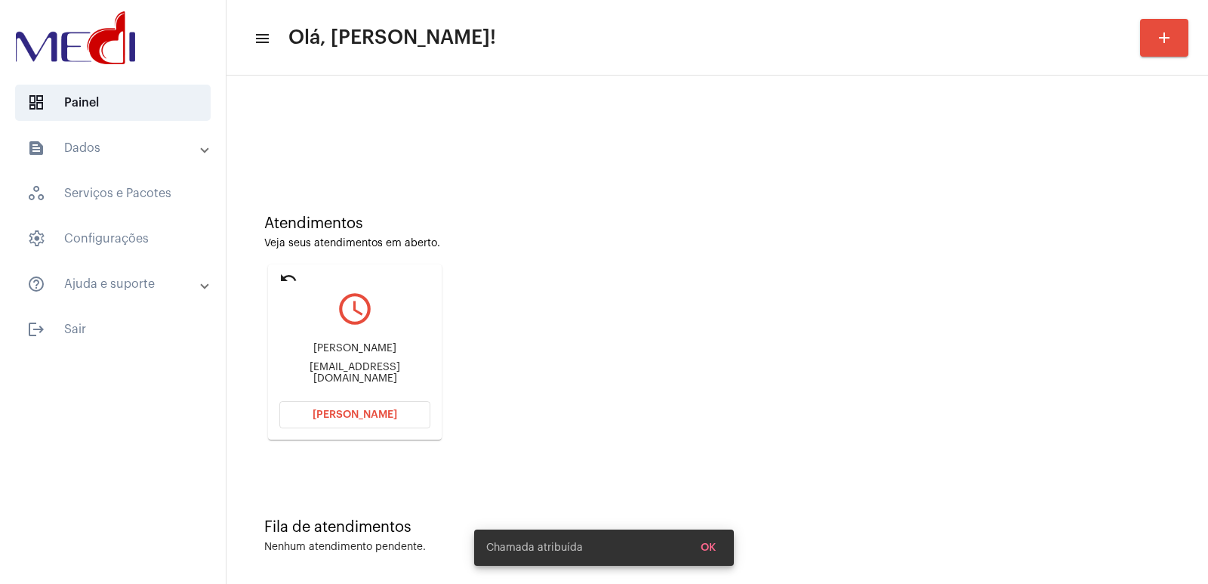
click at [895, 325] on div "Atendimentos Veja seus atendimentos em aberto. undo query_builder [PERSON_NAME]…" at bounding box center [717, 322] width 966 height 304
click at [337, 363] on div "[PERSON_NAME] [PERSON_NAME][EMAIL_ADDRESS][DOMAIN_NAME]" at bounding box center [354, 363] width 151 height 68
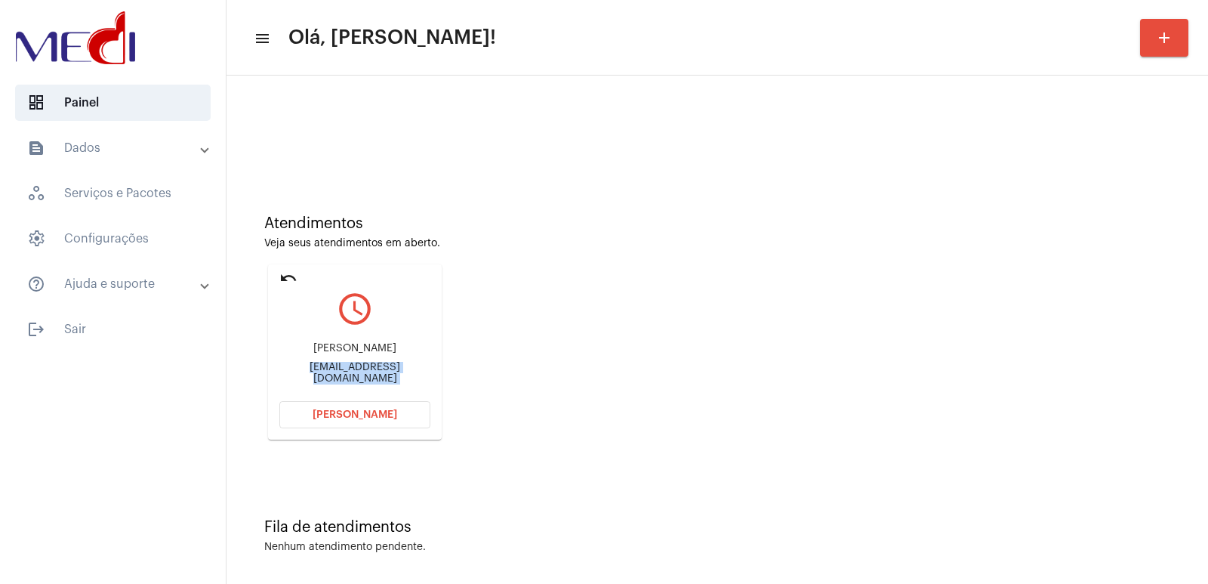
copy mat-card-content "[EMAIL_ADDRESS][DOMAIN_NAME] [PERSON_NAME]"
drag, startPoint x: 287, startPoint y: 359, endPoint x: 346, endPoint y: 353, distance: 59.2
click at [310, 357] on div "[PERSON_NAME] [PERSON_NAME][EMAIL_ADDRESS][DOMAIN_NAME]" at bounding box center [354, 363] width 151 height 68
click at [362, 352] on div "[PERSON_NAME]" at bounding box center [354, 348] width 151 height 11
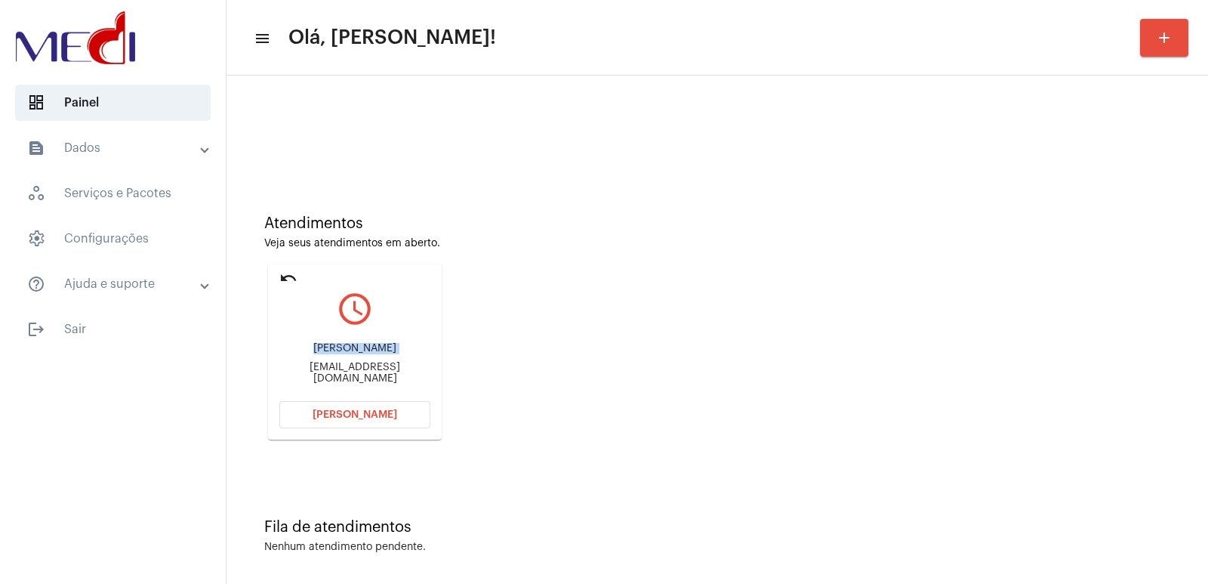
click at [362, 352] on div "[PERSON_NAME]" at bounding box center [354, 348] width 151 height 11
copy div "[PERSON_NAME]"
click at [377, 408] on button "[PERSON_NAME]" at bounding box center [354, 414] width 151 height 27
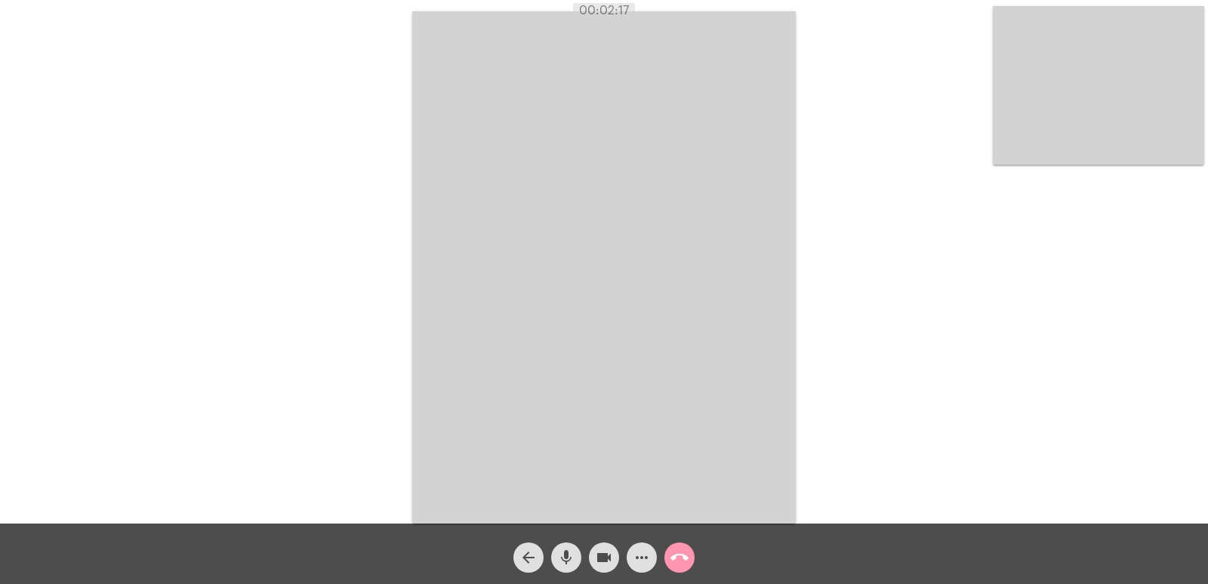
click at [681, 562] on mat-icon "call_end" at bounding box center [679, 557] width 18 height 18
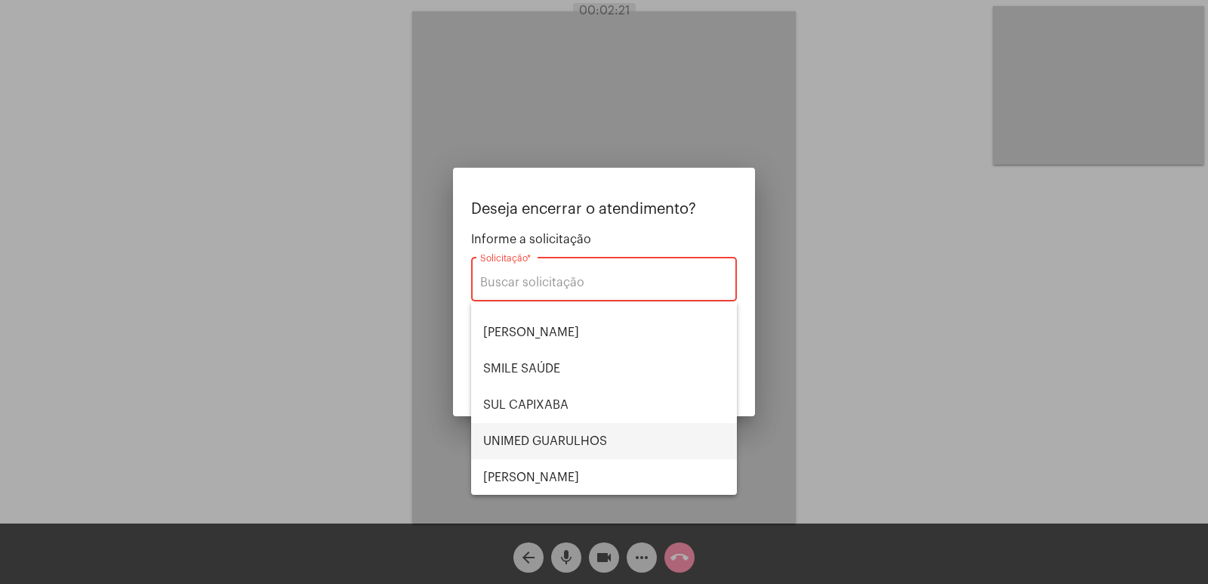
scroll to position [314, 0]
click at [555, 429] on span "UNIMED GUARULHOS" at bounding box center [604, 440] width 242 height 36
type input "UNIMED GUARULHOS"
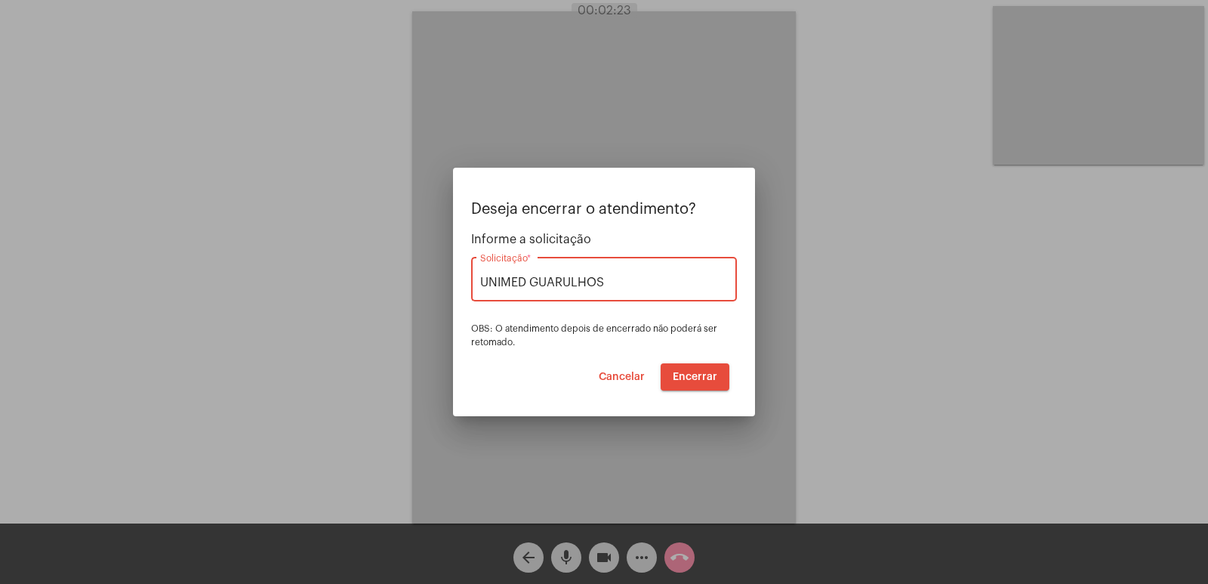
click at [704, 368] on button "Encerrar" at bounding box center [695, 376] width 69 height 27
